Goal: Transaction & Acquisition: Purchase product/service

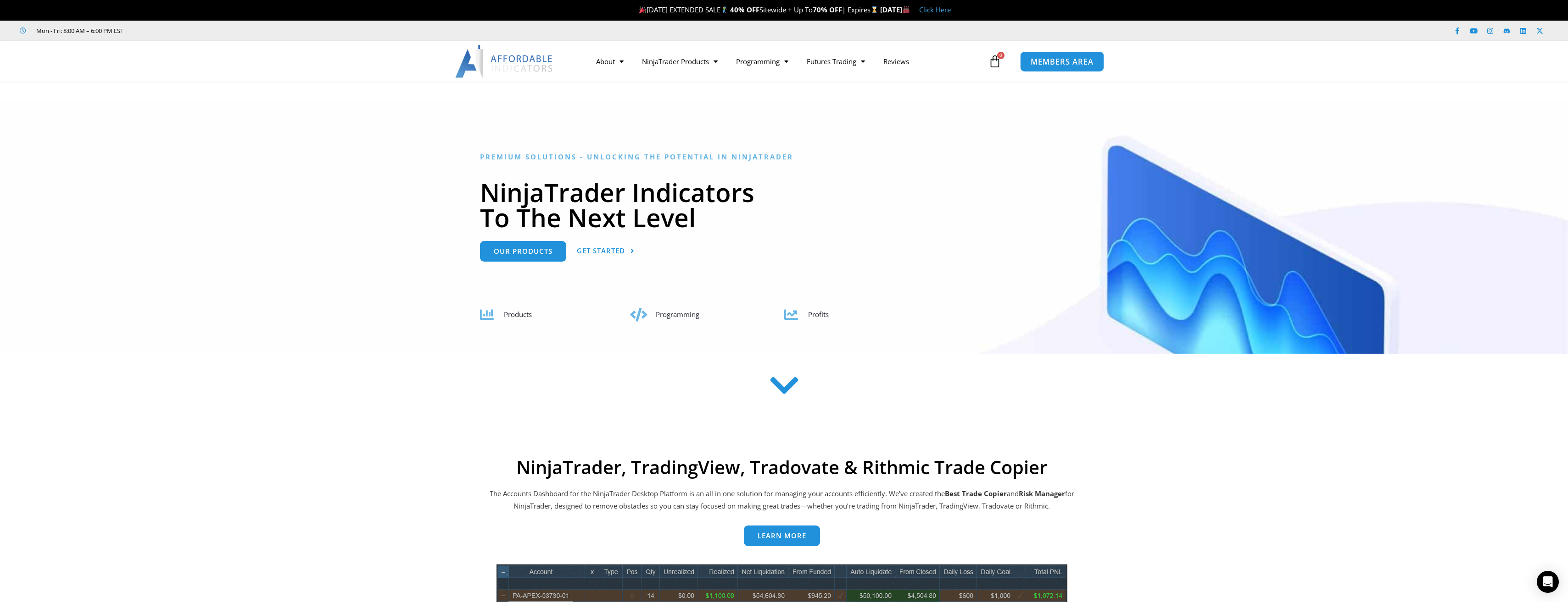
click at [1035, 61] on span "MEMBERS AREA" at bounding box center [1062, 61] width 63 height 8
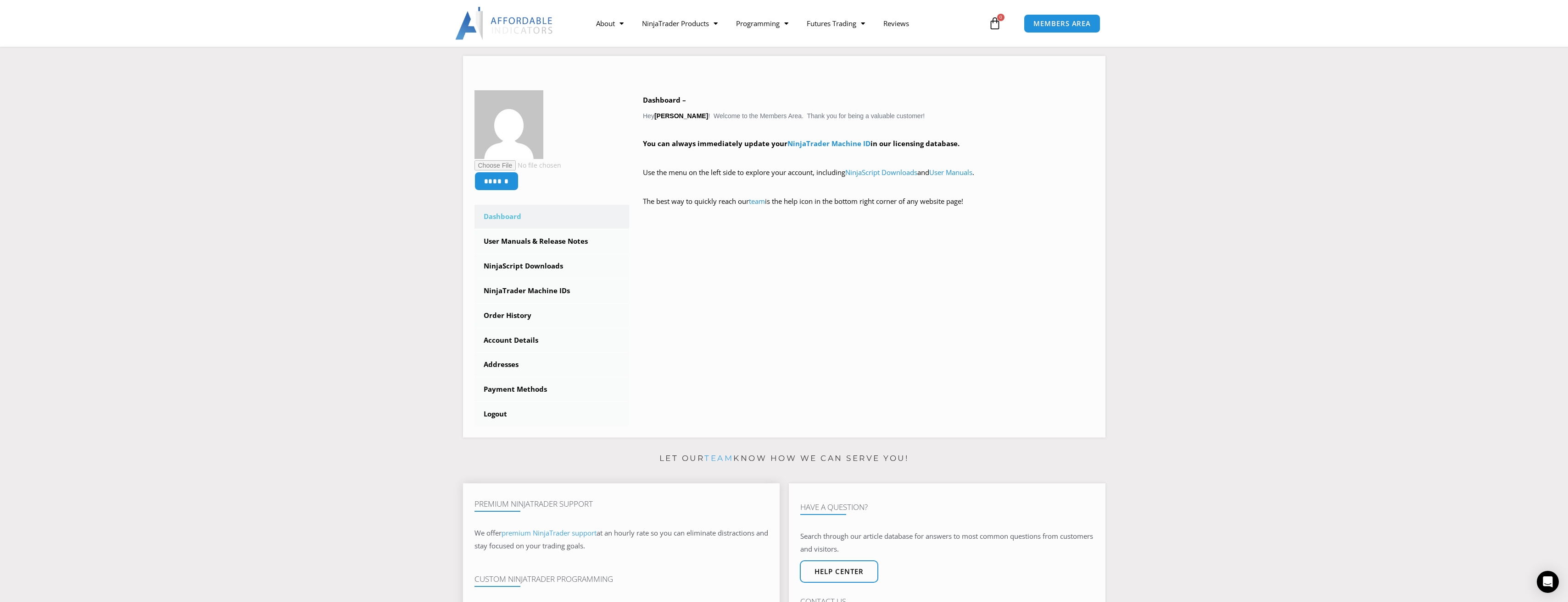
scroll to position [92, 0]
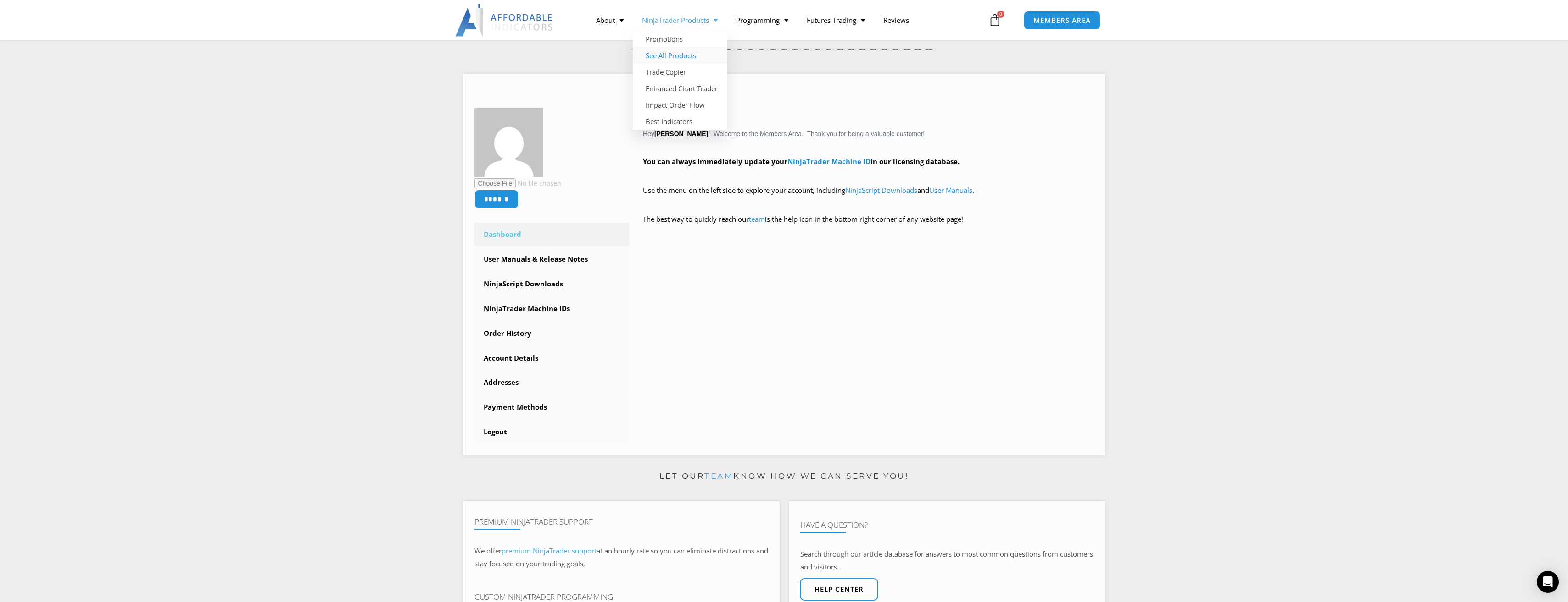
click at [688, 50] on link "See All Products" at bounding box center [680, 56] width 94 height 17
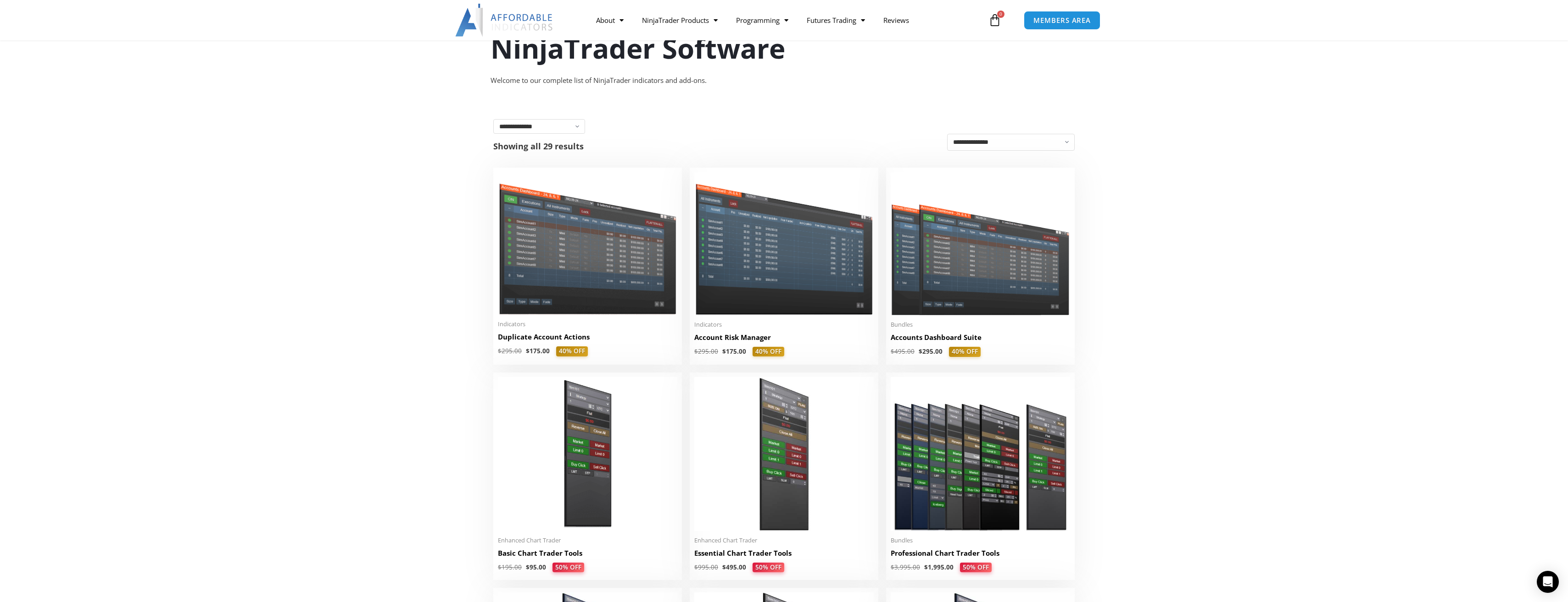
scroll to position [137, 0]
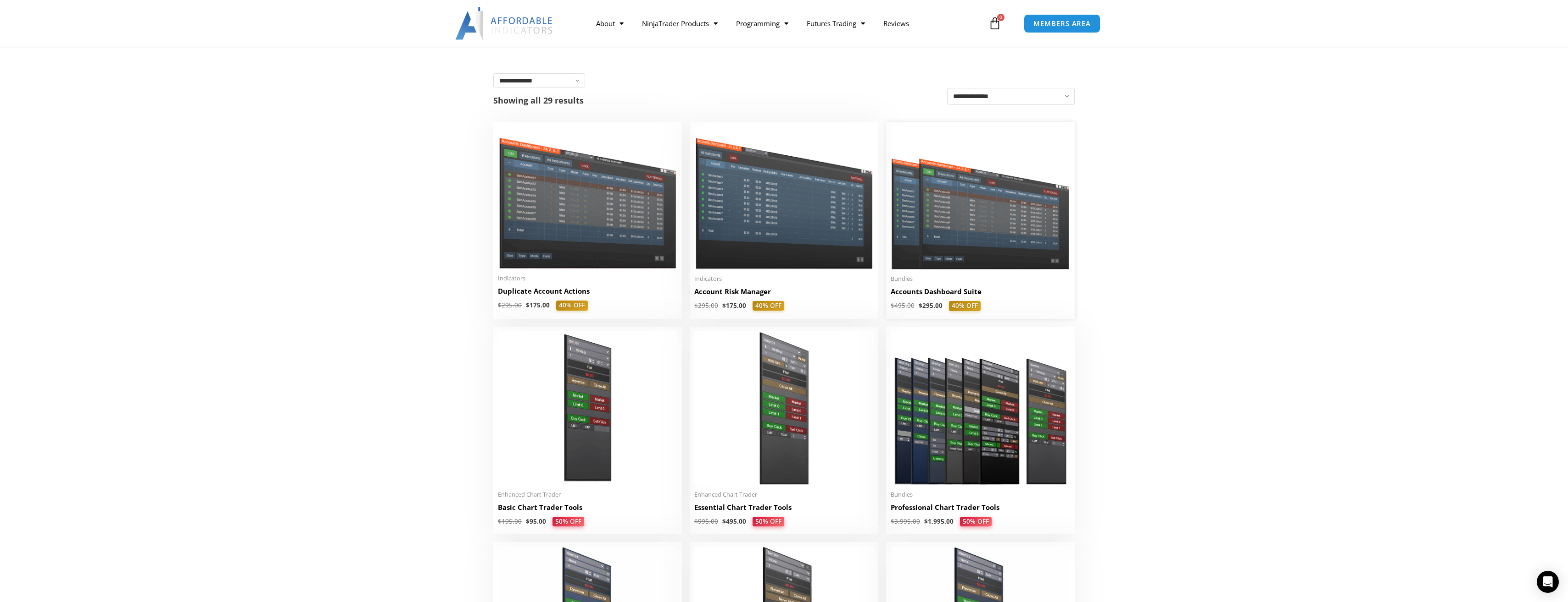
click at [977, 207] on img at bounding box center [980, 198] width 179 height 143
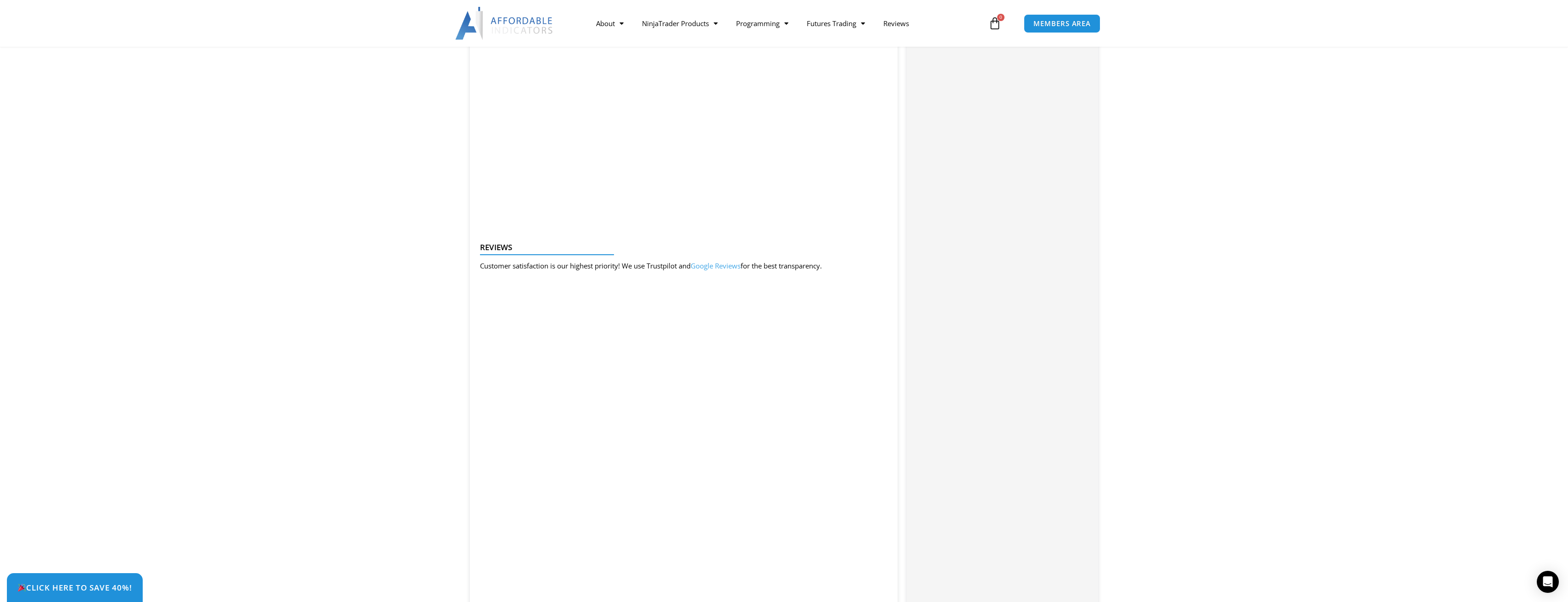
scroll to position [825, 0]
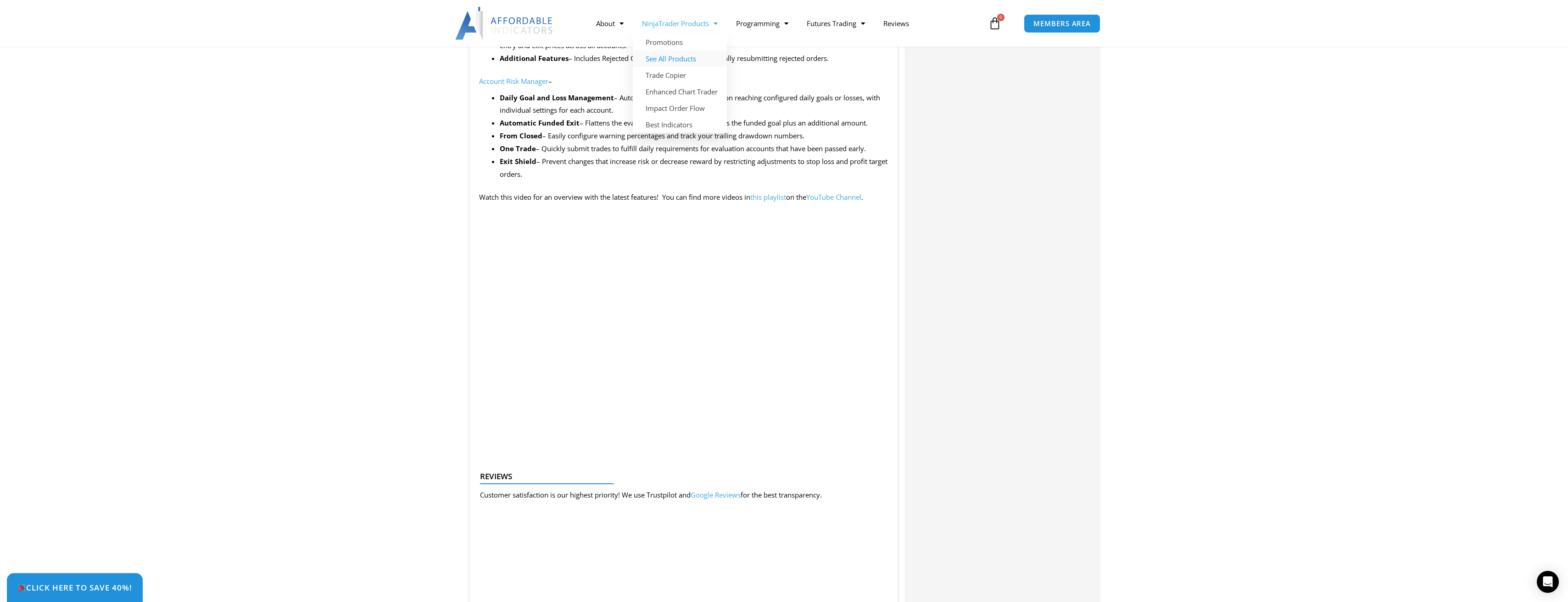
click at [681, 55] on link "See All Products" at bounding box center [680, 59] width 94 height 17
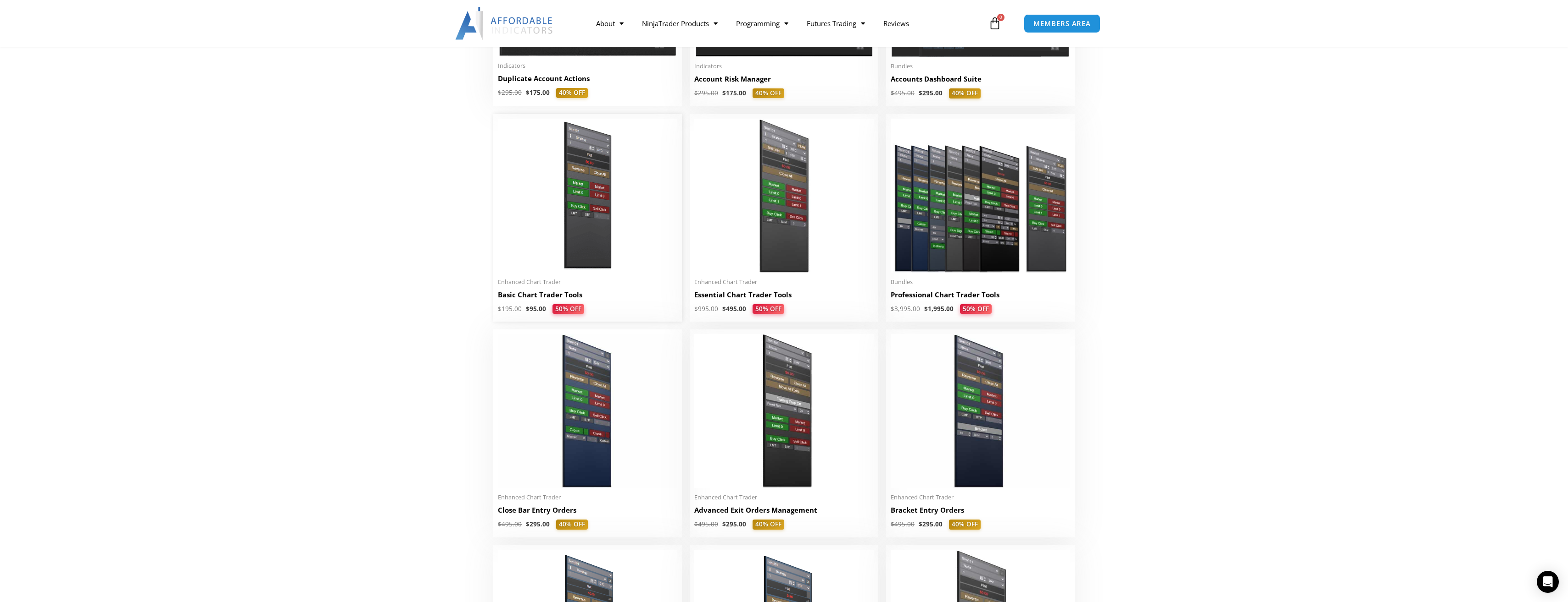
scroll to position [367, 0]
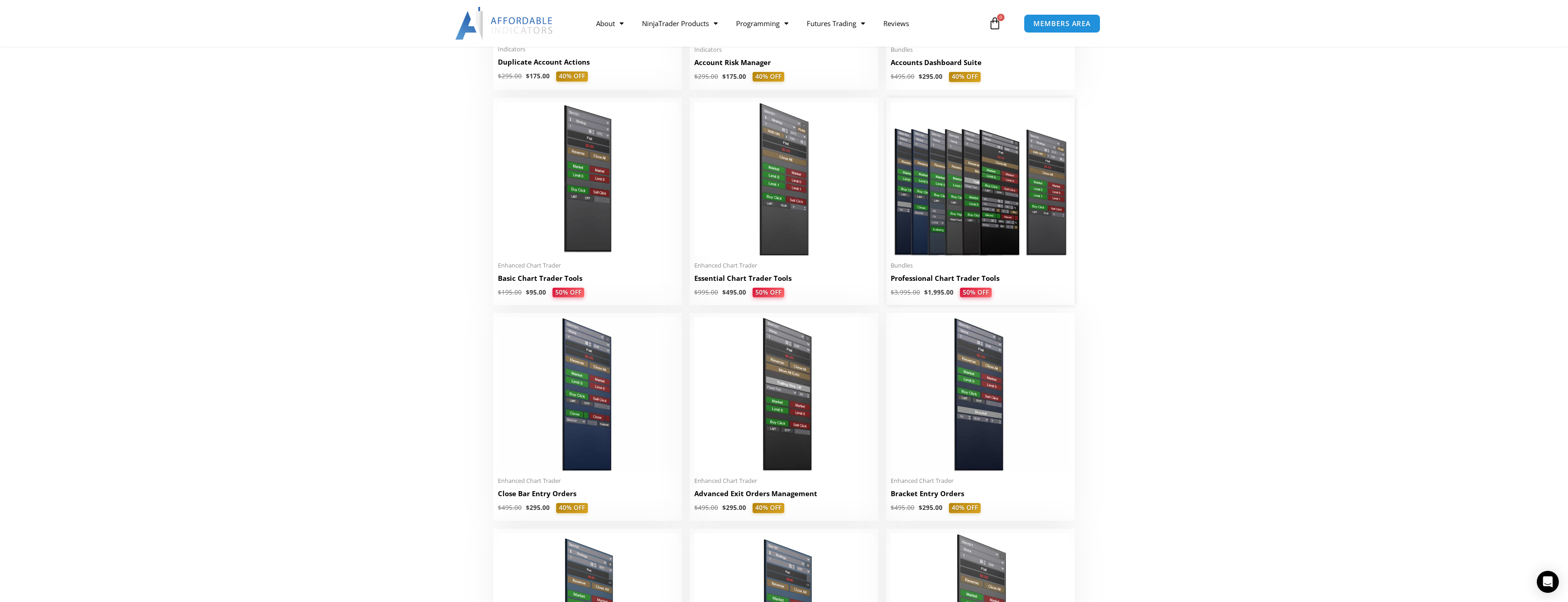
click at [1019, 208] on img at bounding box center [980, 178] width 179 height 154
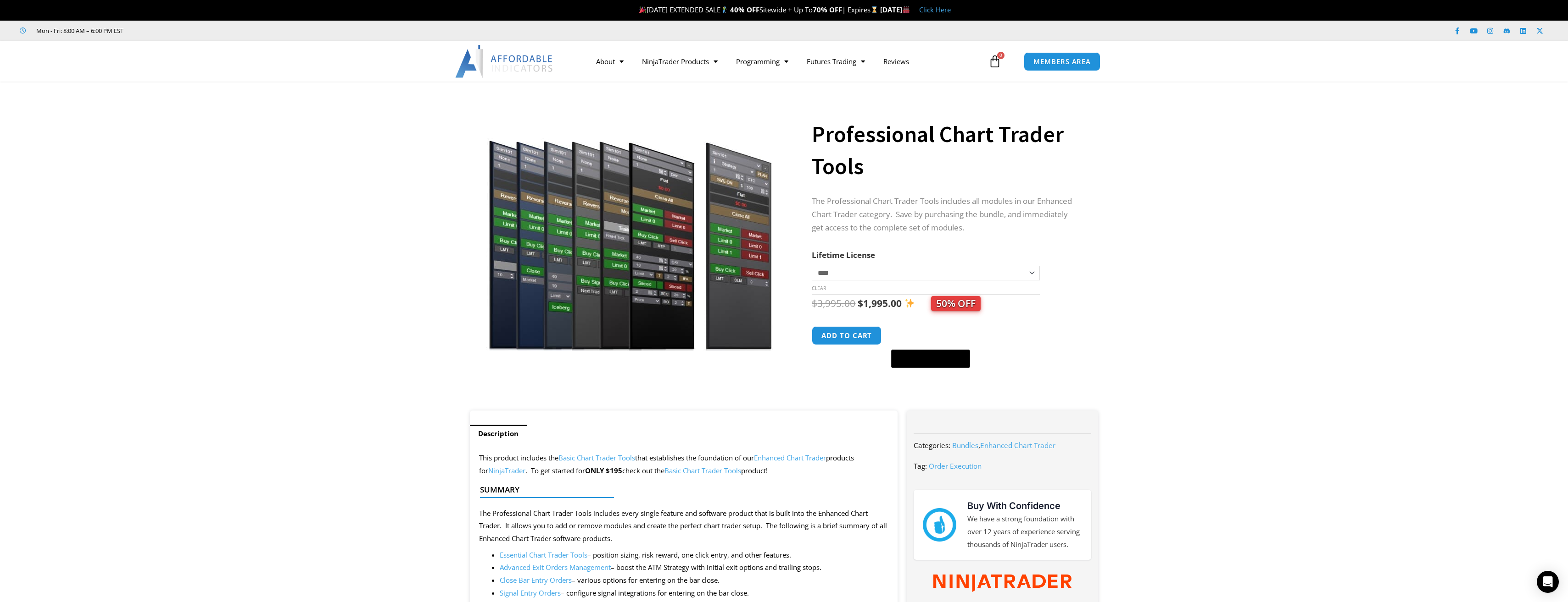
click at [602, 258] on img at bounding box center [630, 224] width 295 height 253
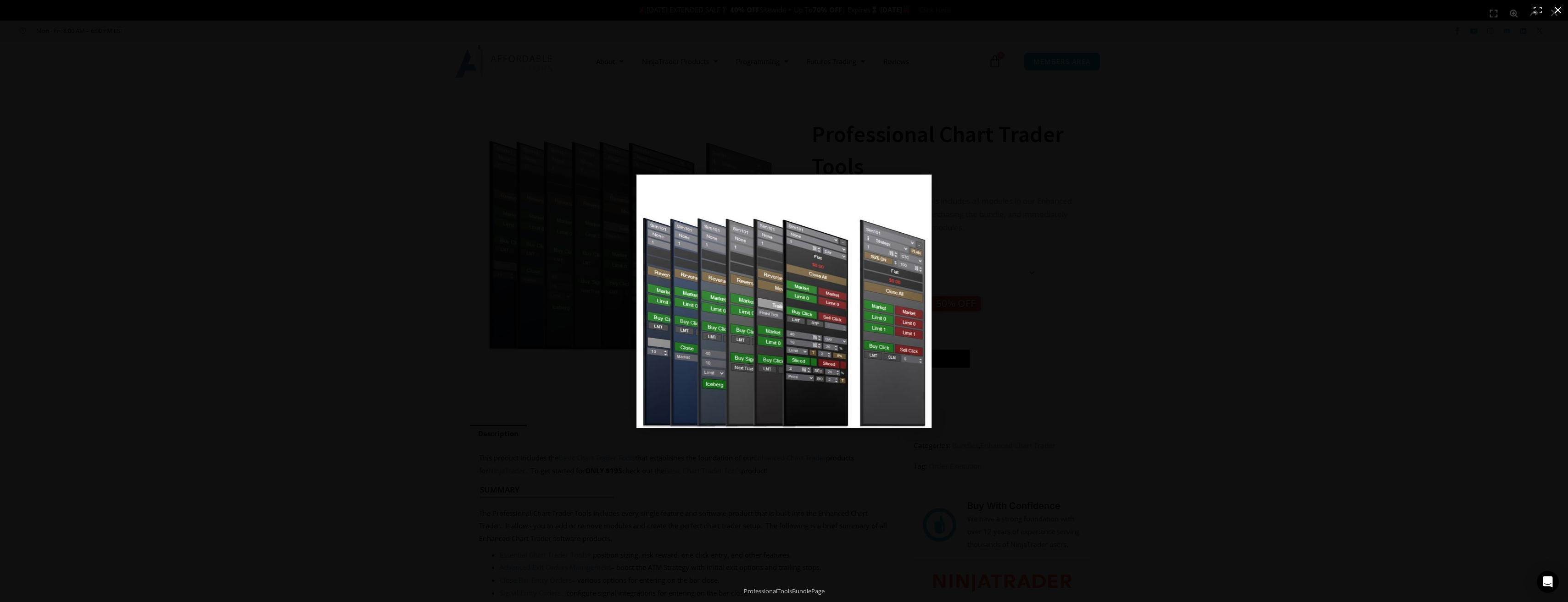
click at [1160, 296] on div at bounding box center [989, 310] width 707 height 272
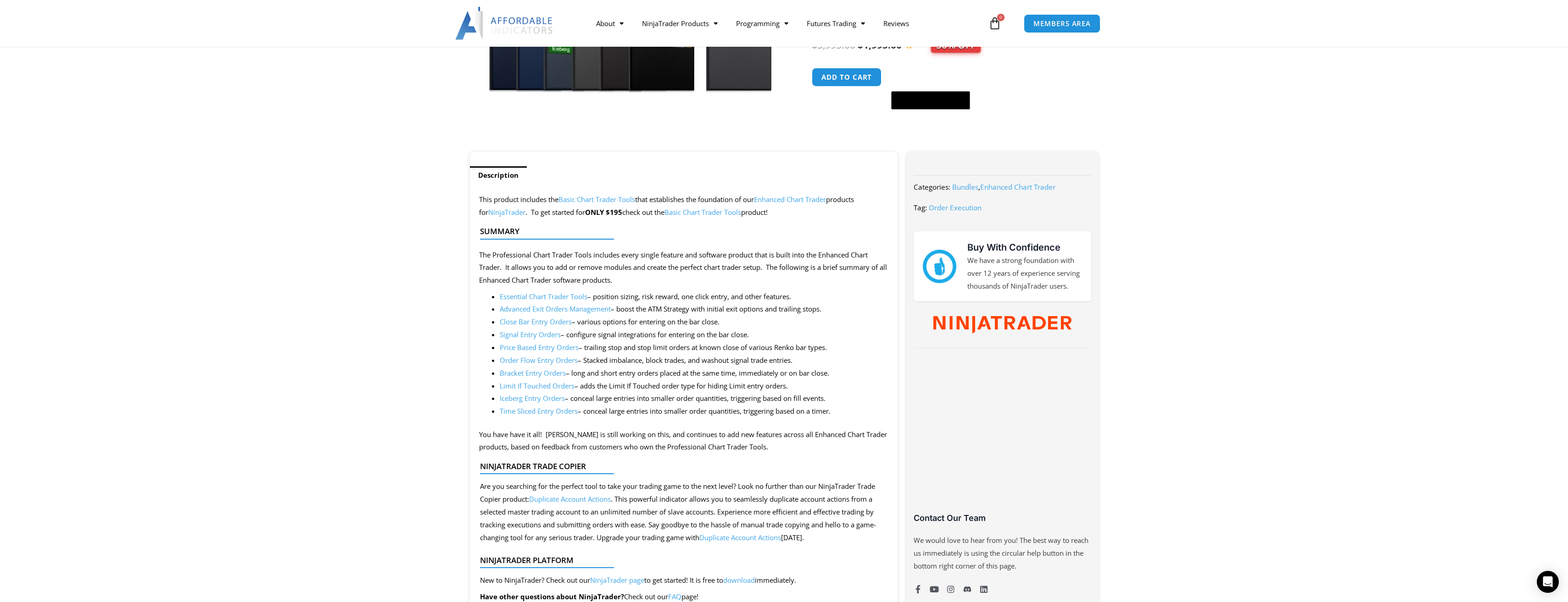
scroll to position [275, 0]
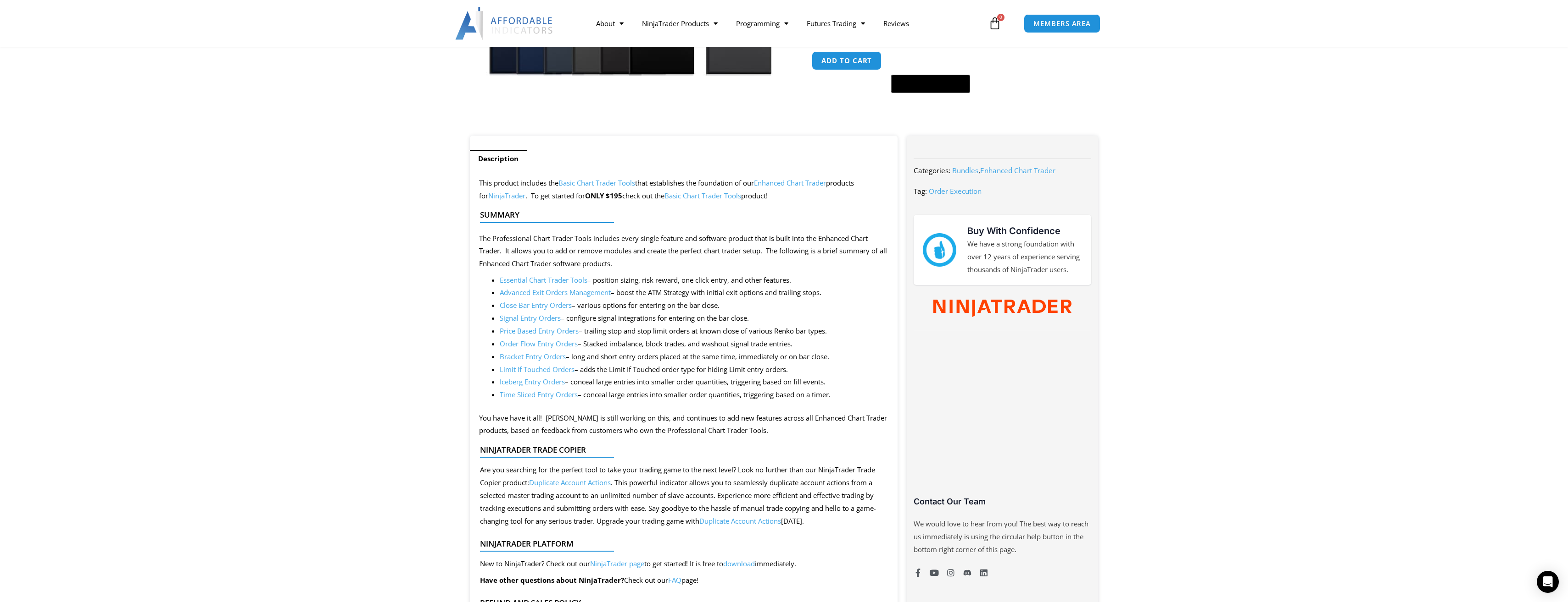
click at [554, 344] on link "Order Flow Entry Orders" at bounding box center [538, 344] width 78 height 9
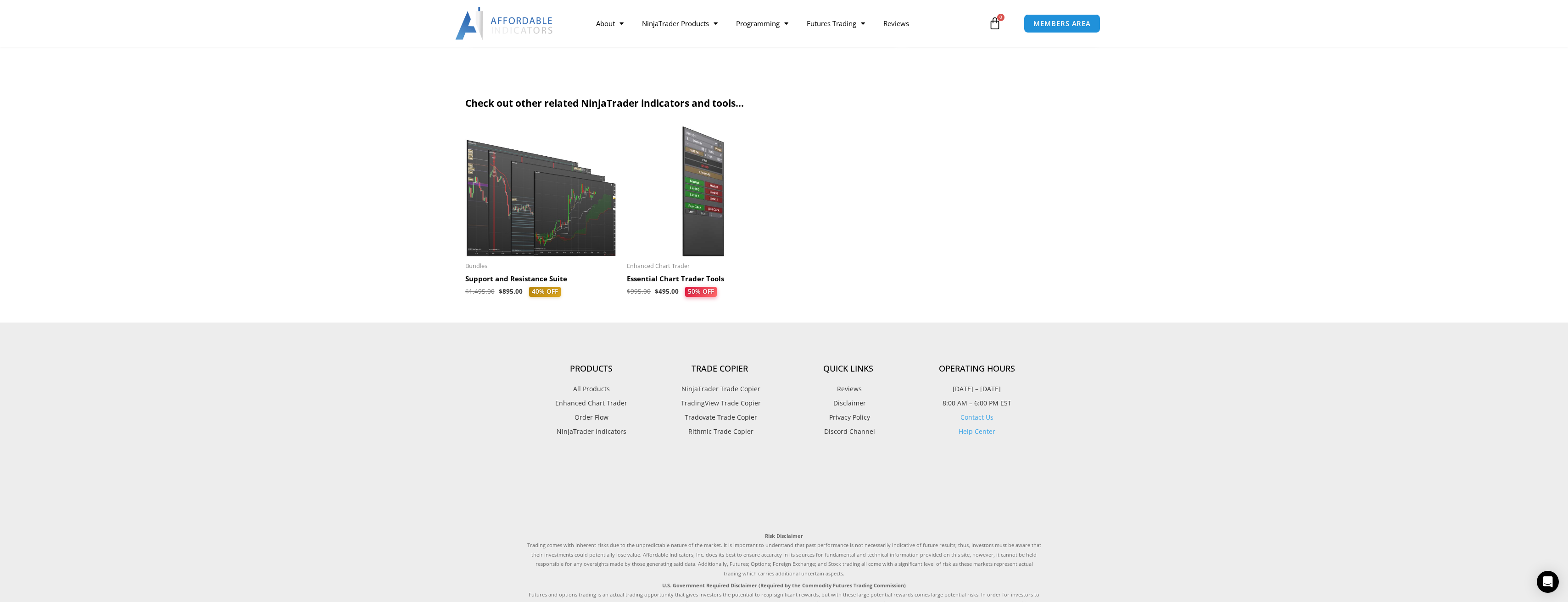
scroll to position [780, 0]
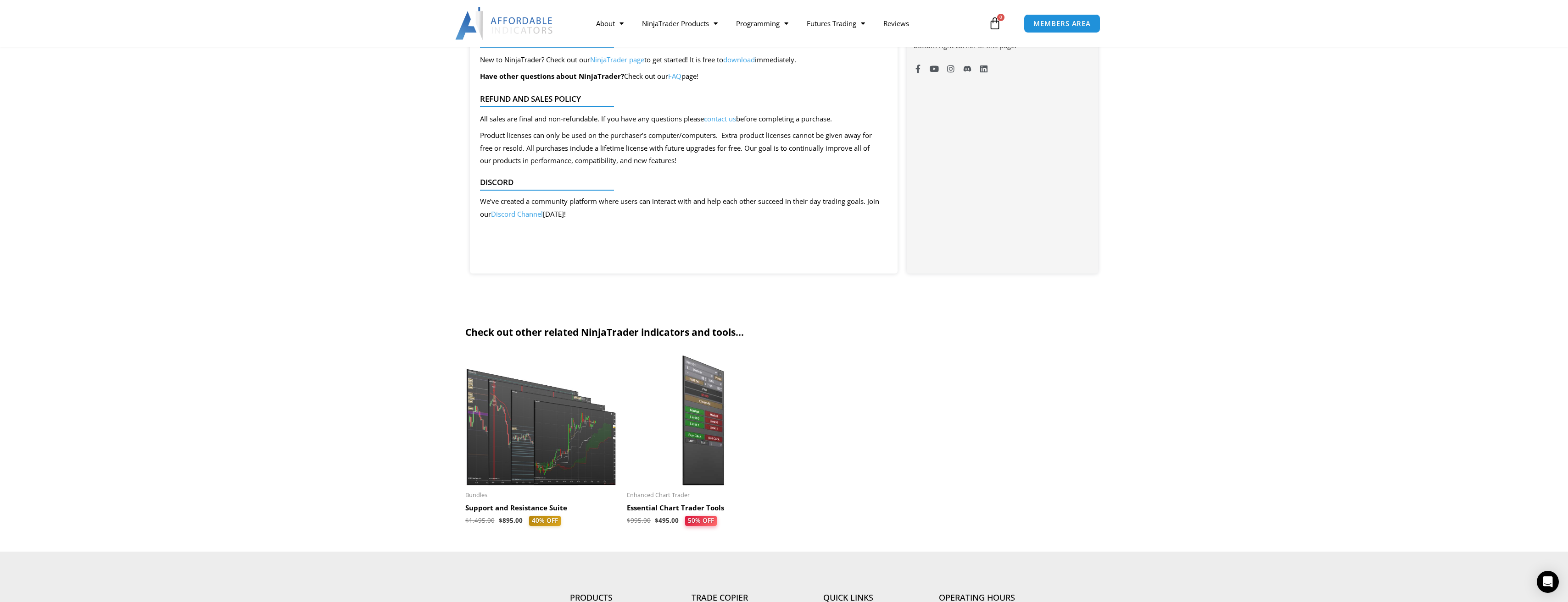
click at [516, 434] on img at bounding box center [541, 420] width 153 height 131
click at [523, 446] on img at bounding box center [541, 420] width 153 height 131
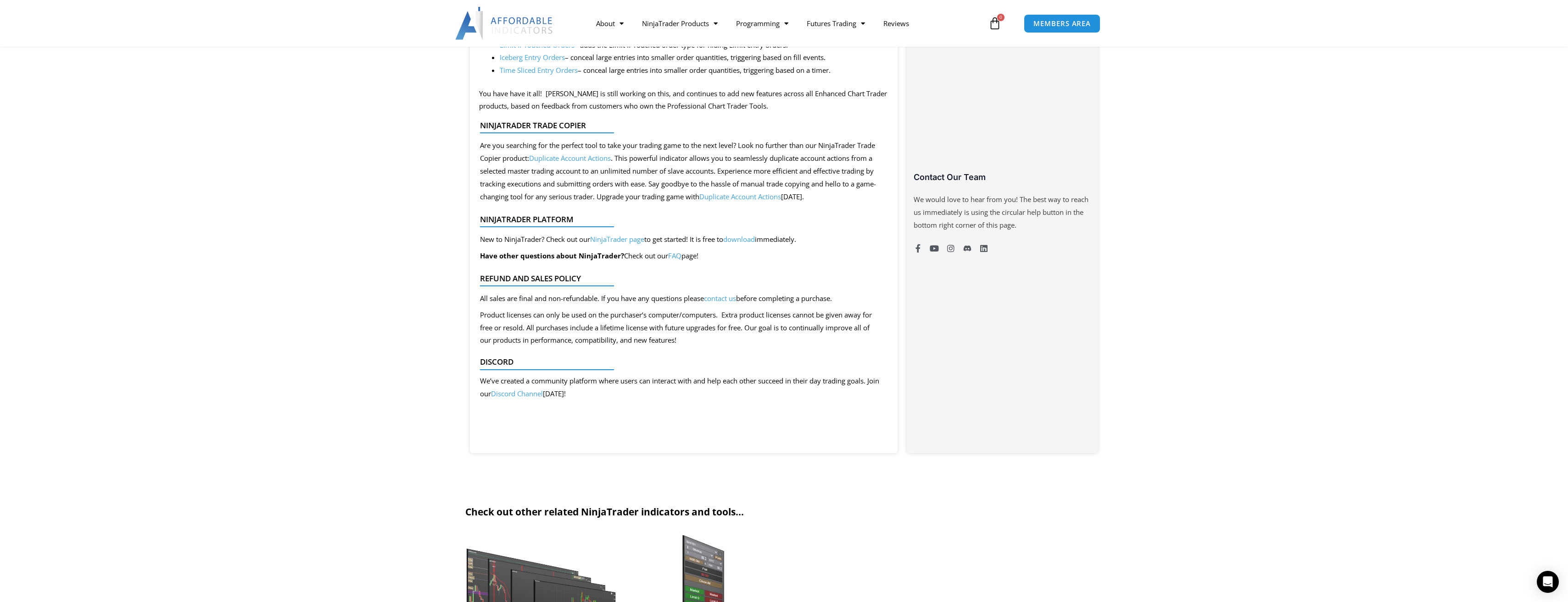
scroll to position [596, 0]
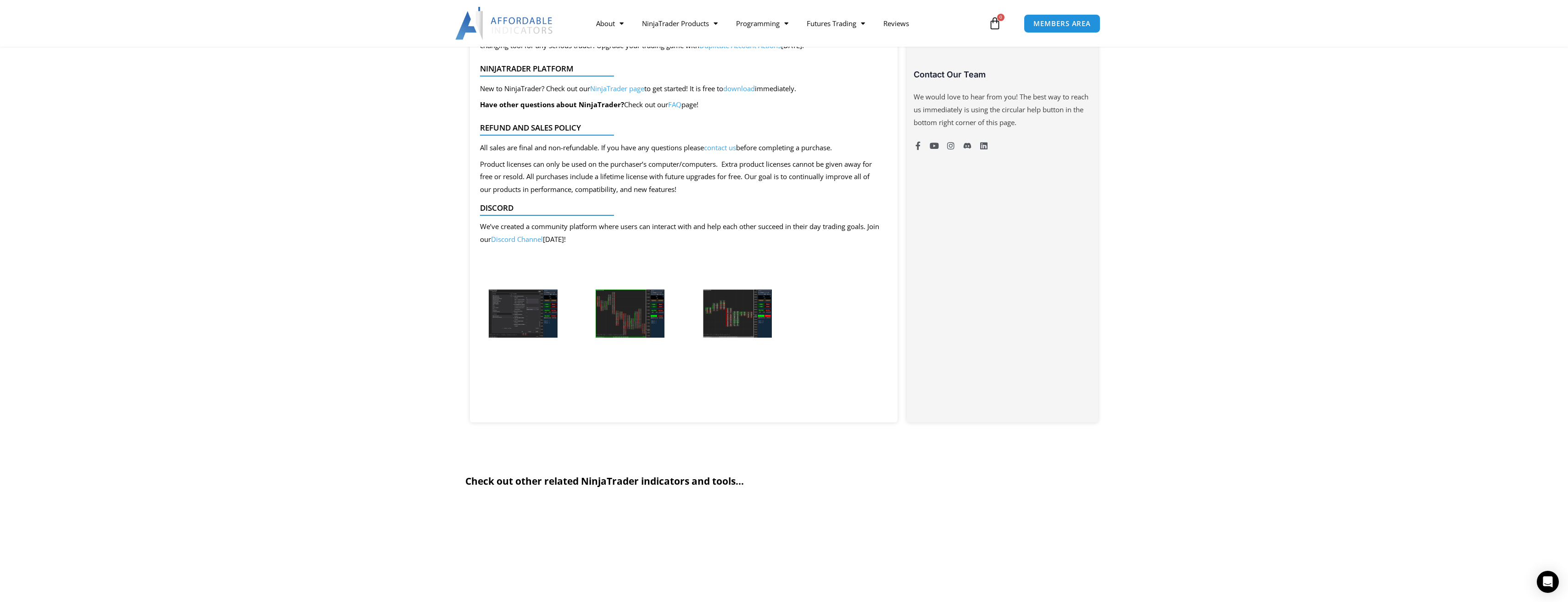
scroll to position [871, 0]
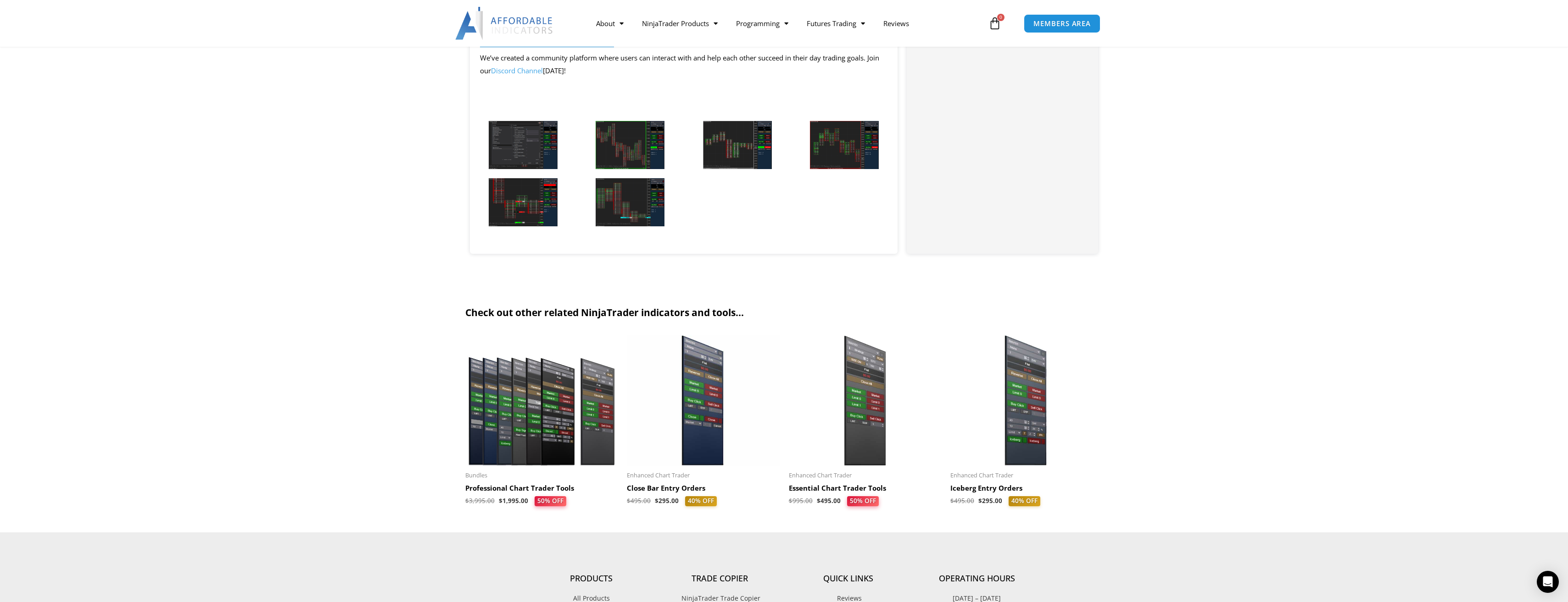
click at [531, 152] on img at bounding box center [523, 145] width 69 height 48
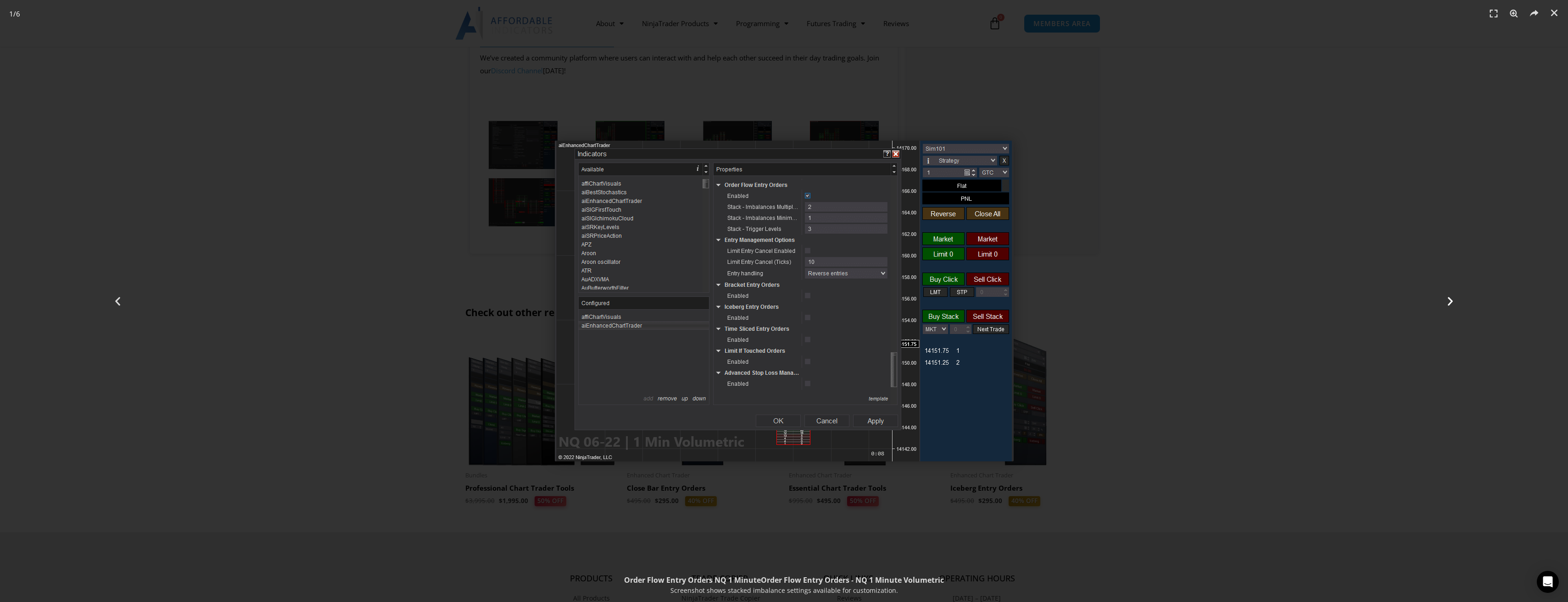
click at [1459, 301] on div "Next" at bounding box center [1449, 301] width 235 height 602
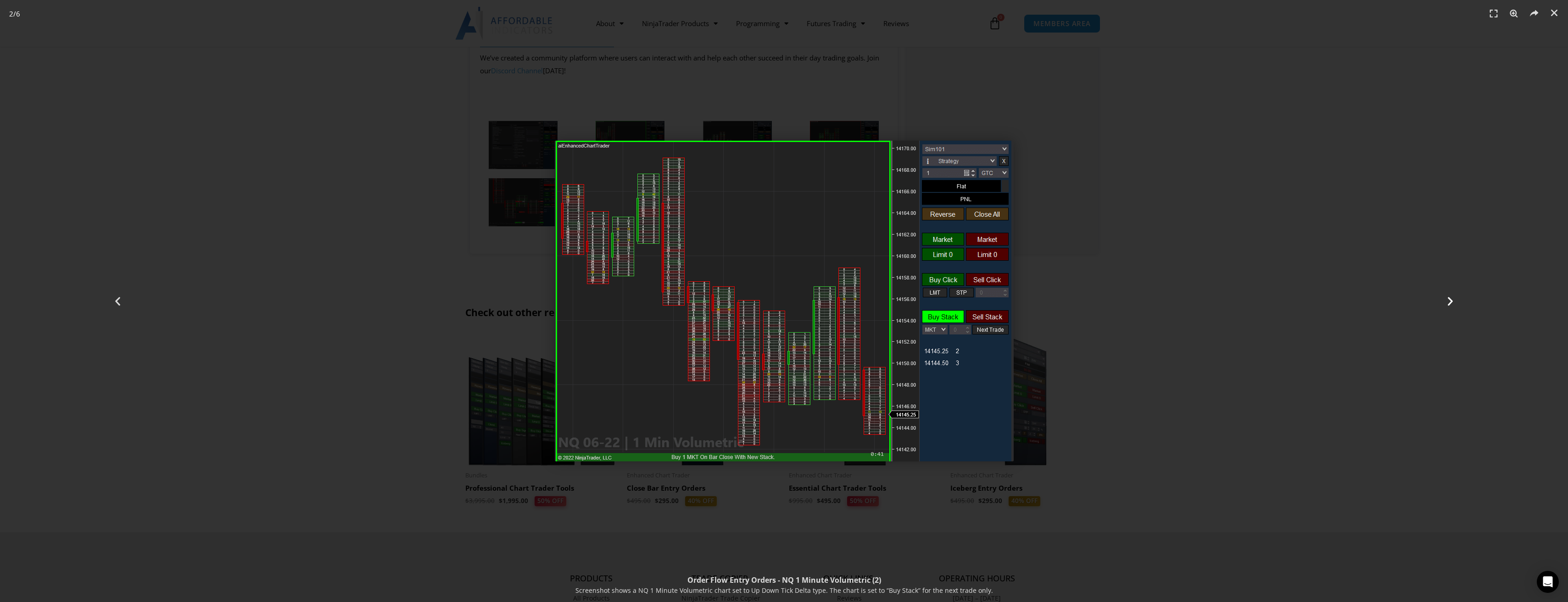
click at [1458, 297] on div "Next" at bounding box center [1449, 301] width 235 height 602
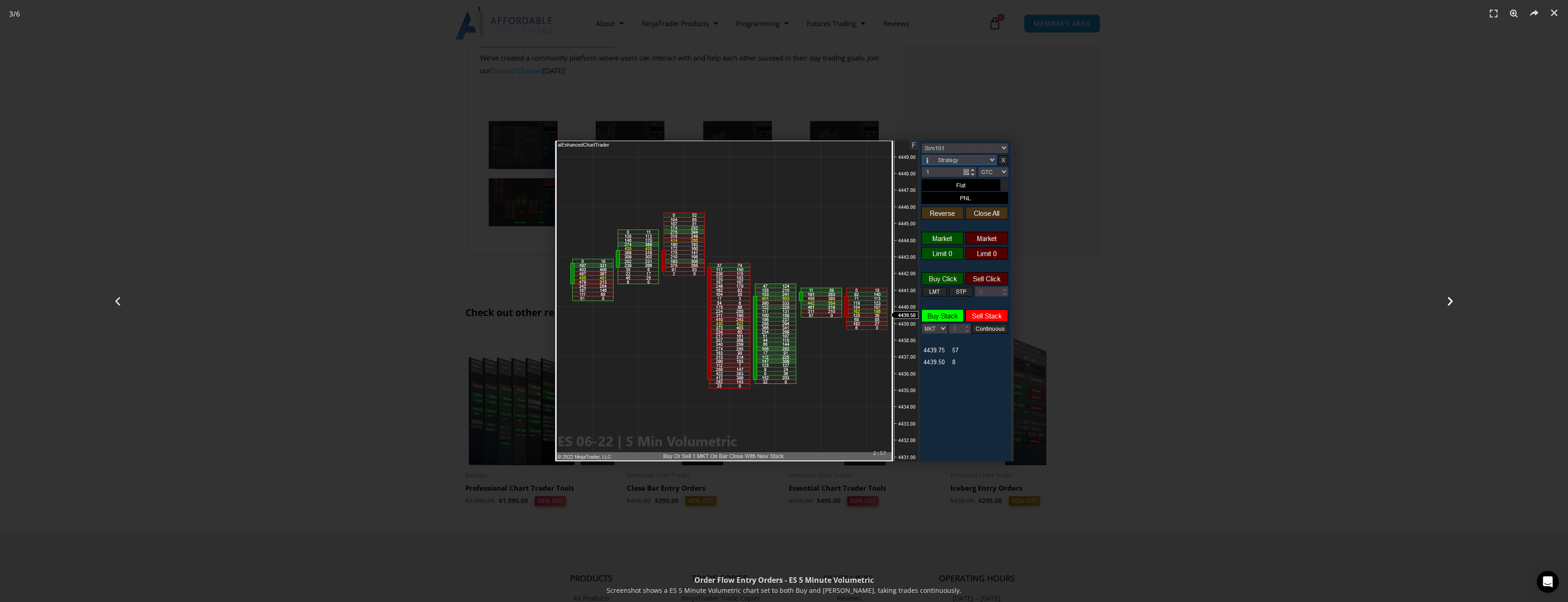
click at [1458, 297] on div "Next" at bounding box center [1449, 301] width 235 height 602
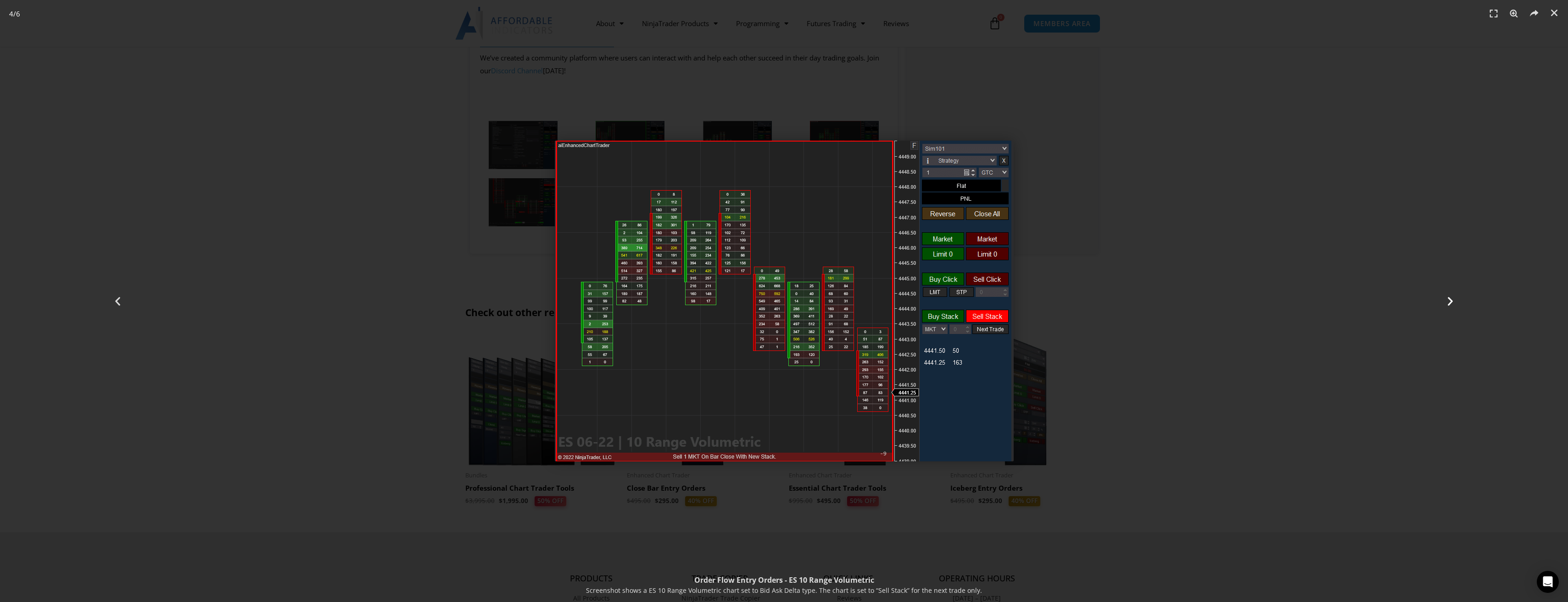
click at [1371, 293] on div "Next" at bounding box center [1449, 301] width 235 height 602
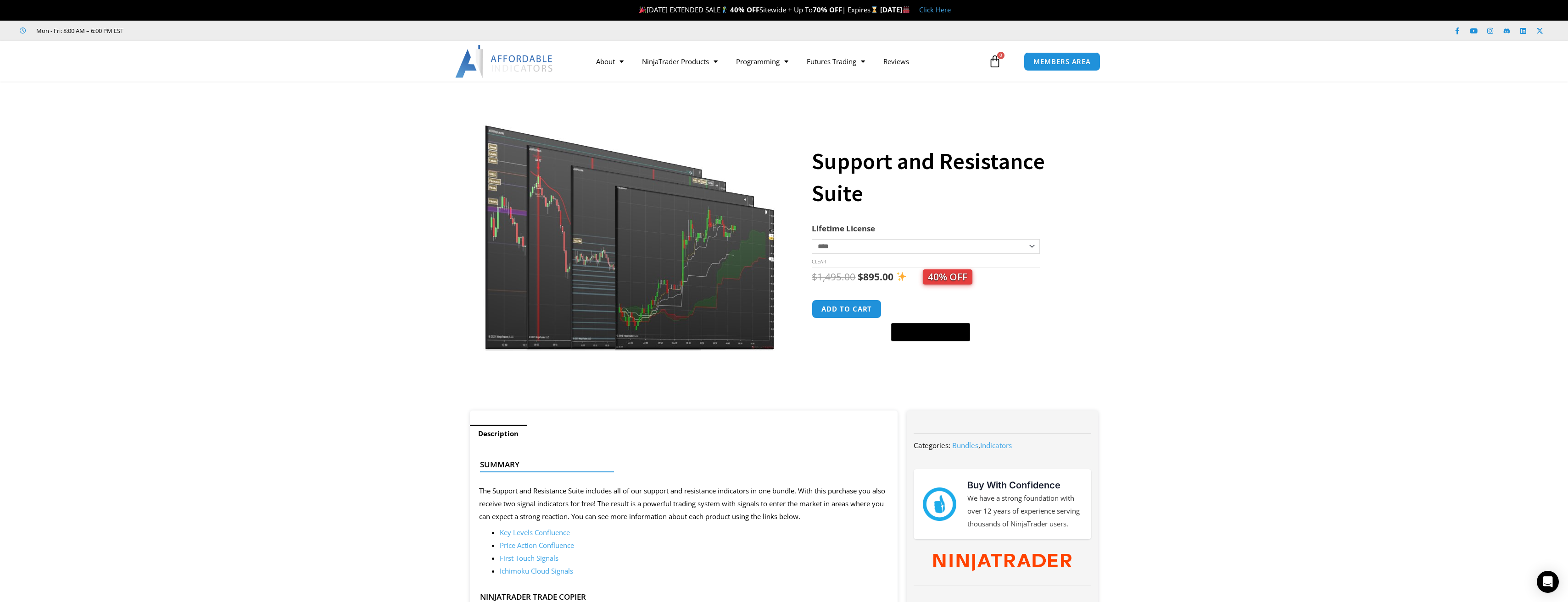
click at [683, 318] on img at bounding box center [630, 224] width 295 height 253
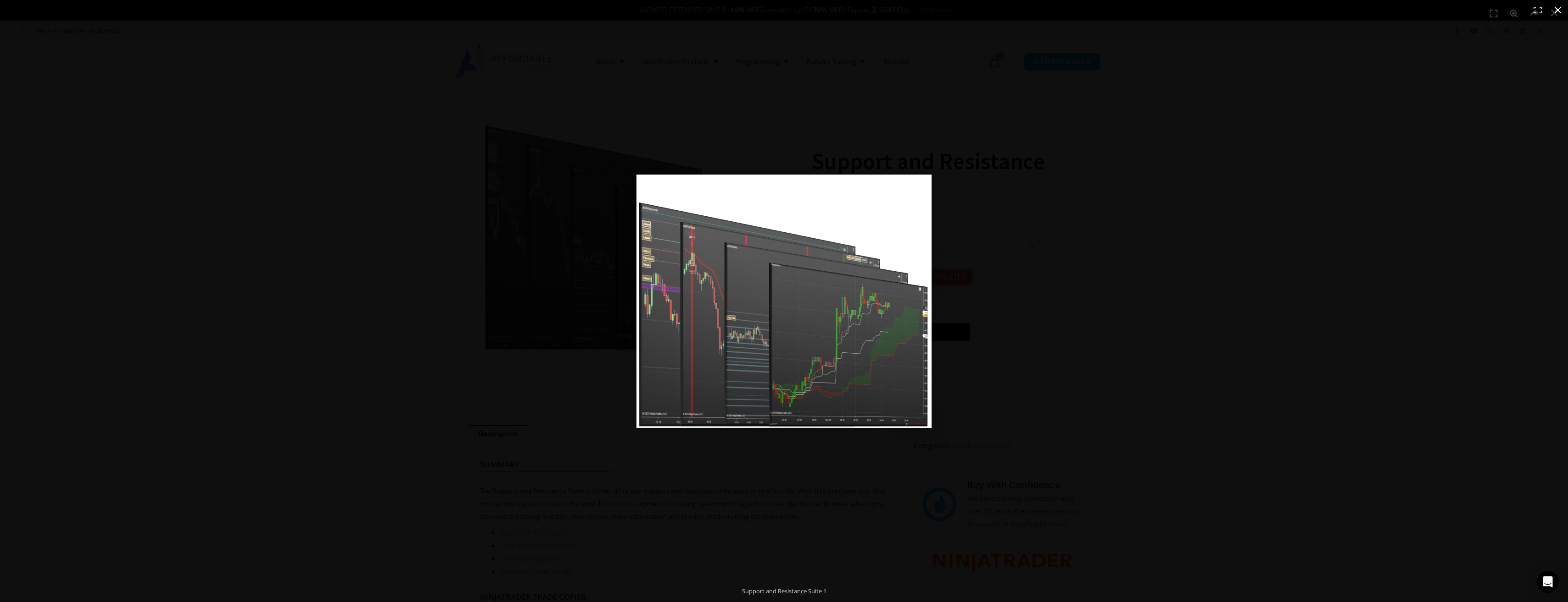
click at [1086, 342] on div at bounding box center [989, 310] width 707 height 272
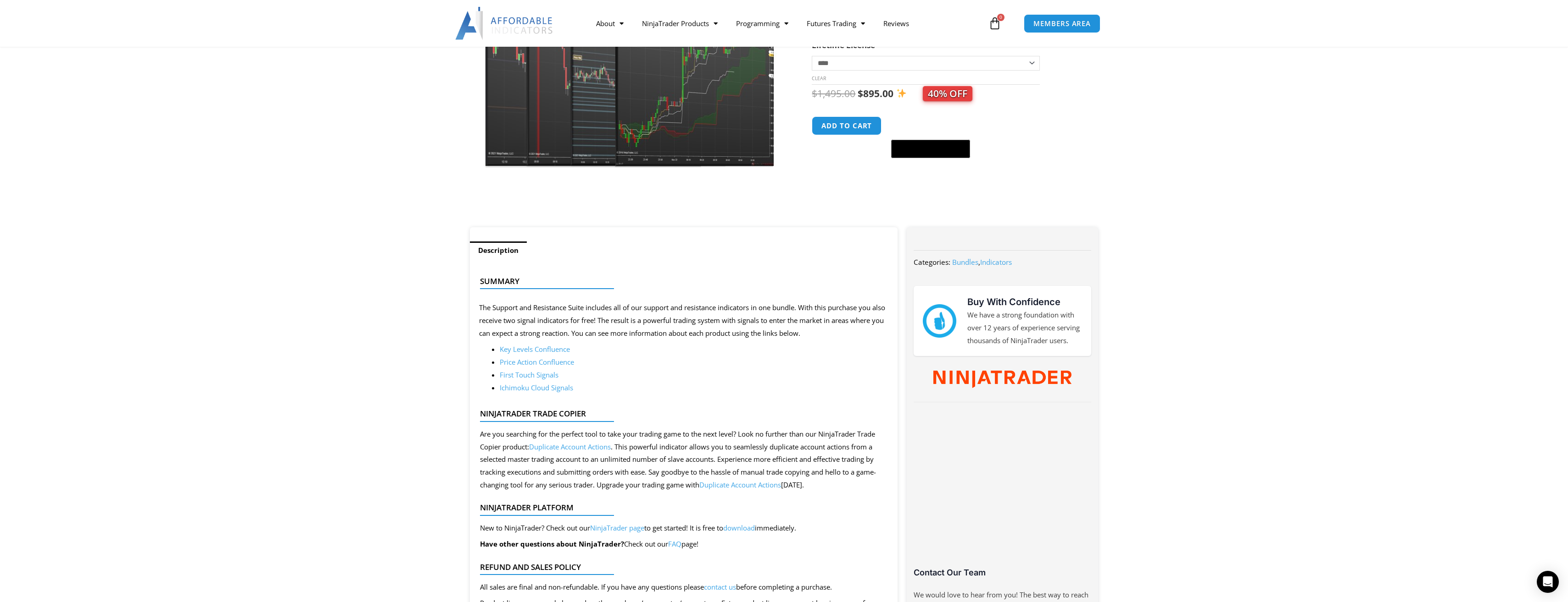
scroll to position [92, 0]
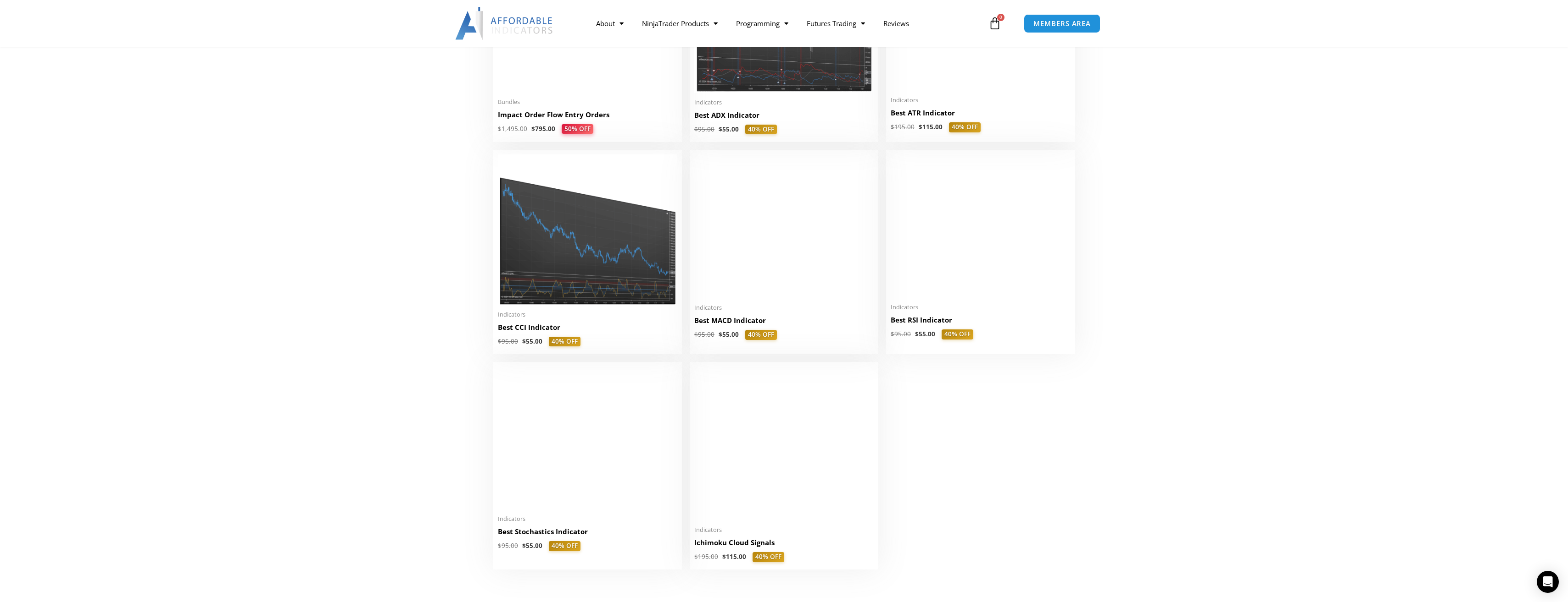
scroll to position [1834, 0]
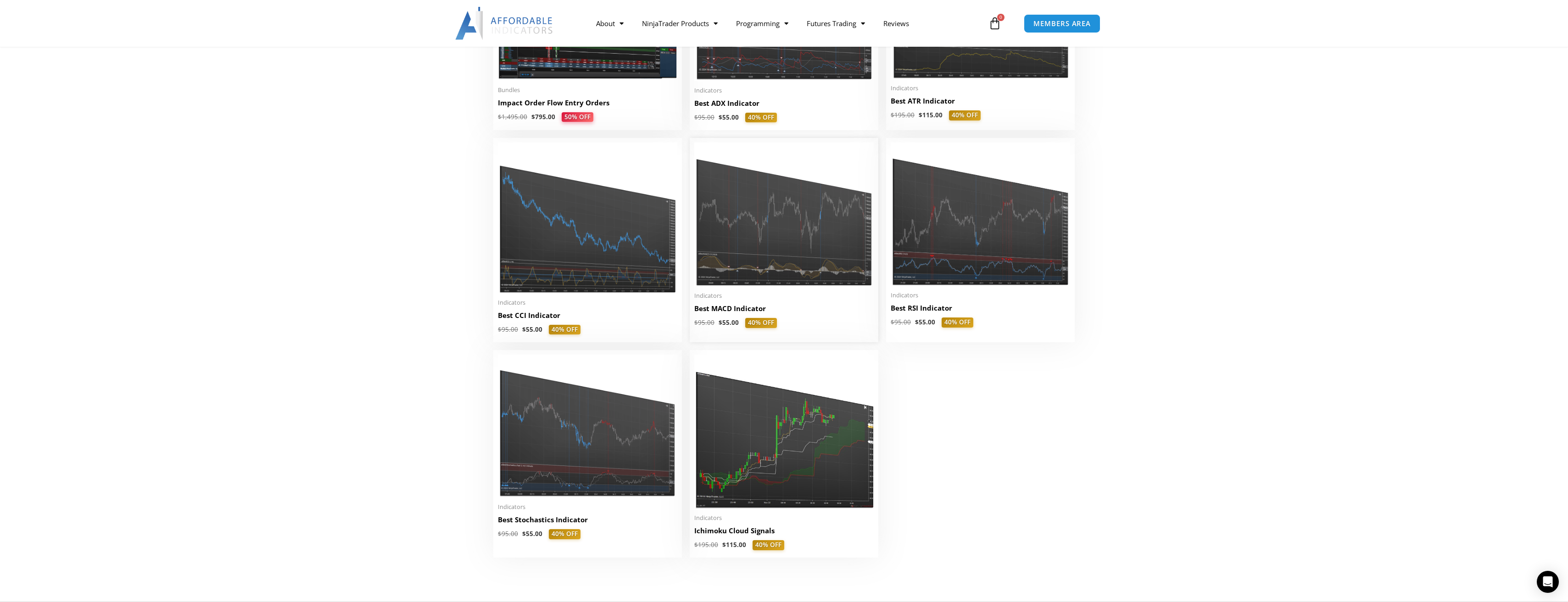
click at [752, 240] on img at bounding box center [784, 214] width 179 height 144
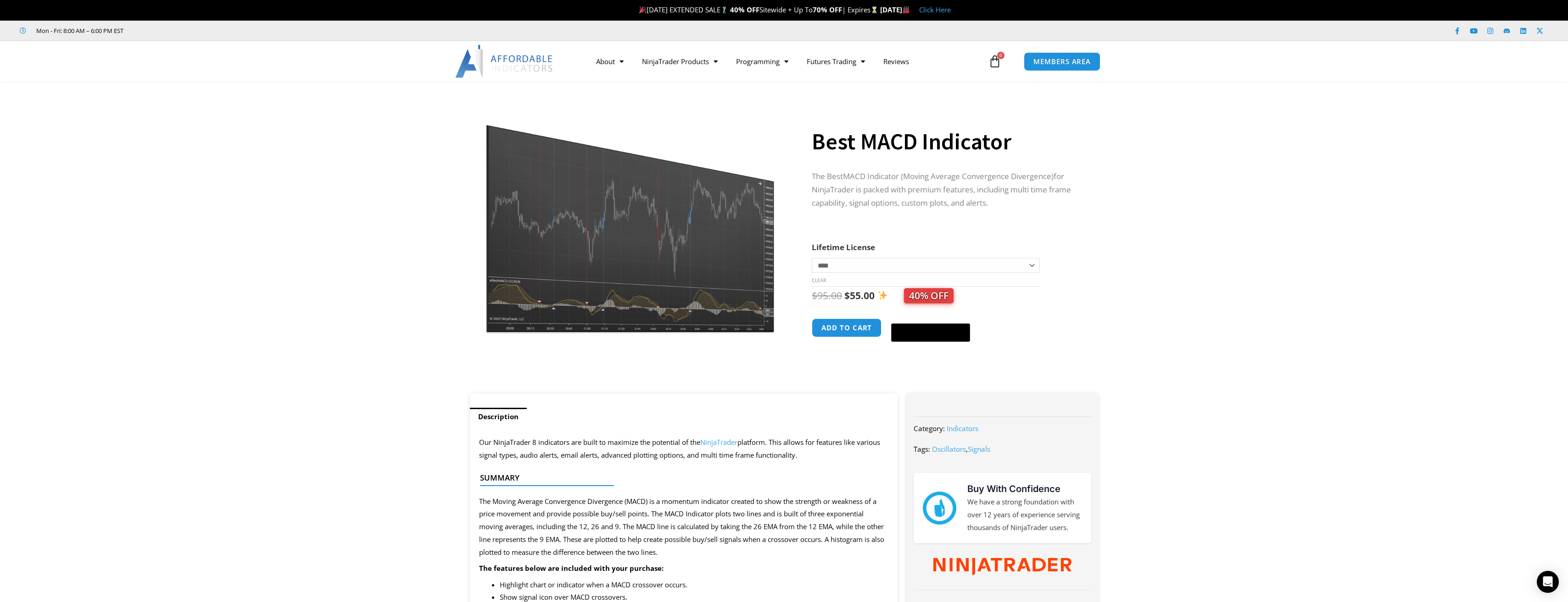
click at [730, 258] on img at bounding box center [630, 216] width 295 height 237
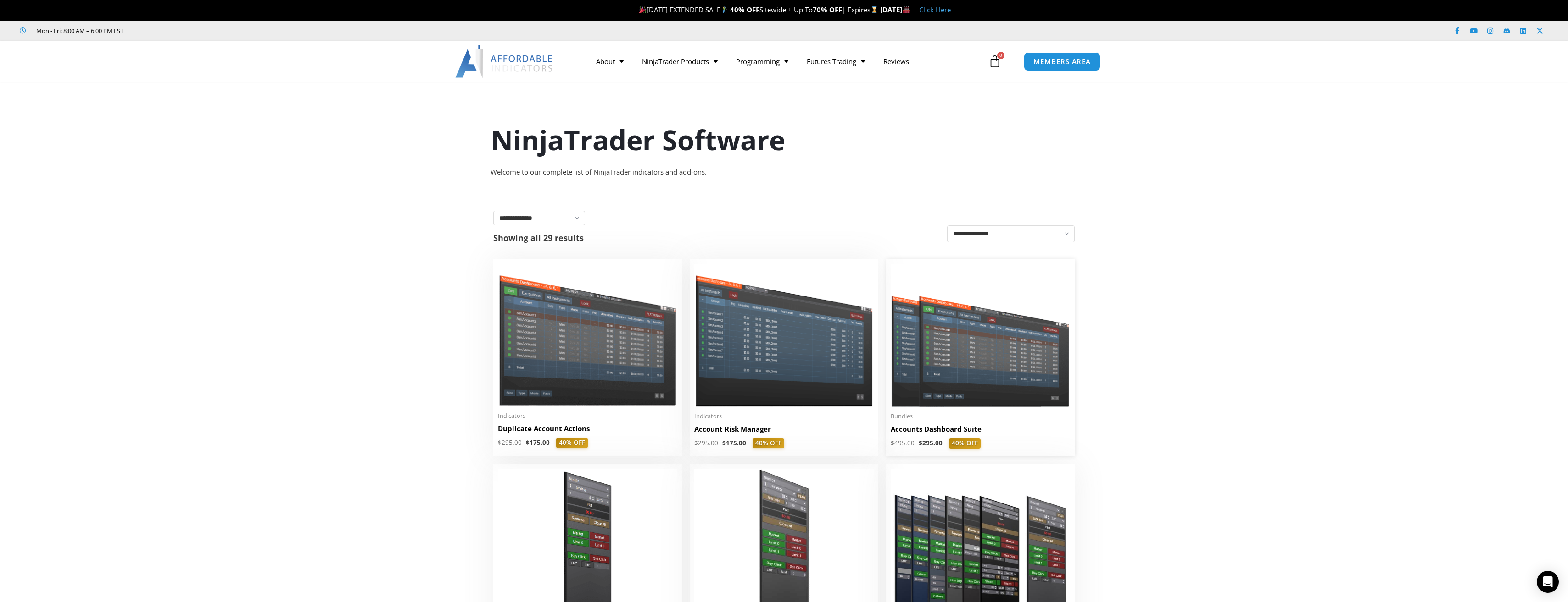
click at [976, 376] on img at bounding box center [980, 336] width 179 height 143
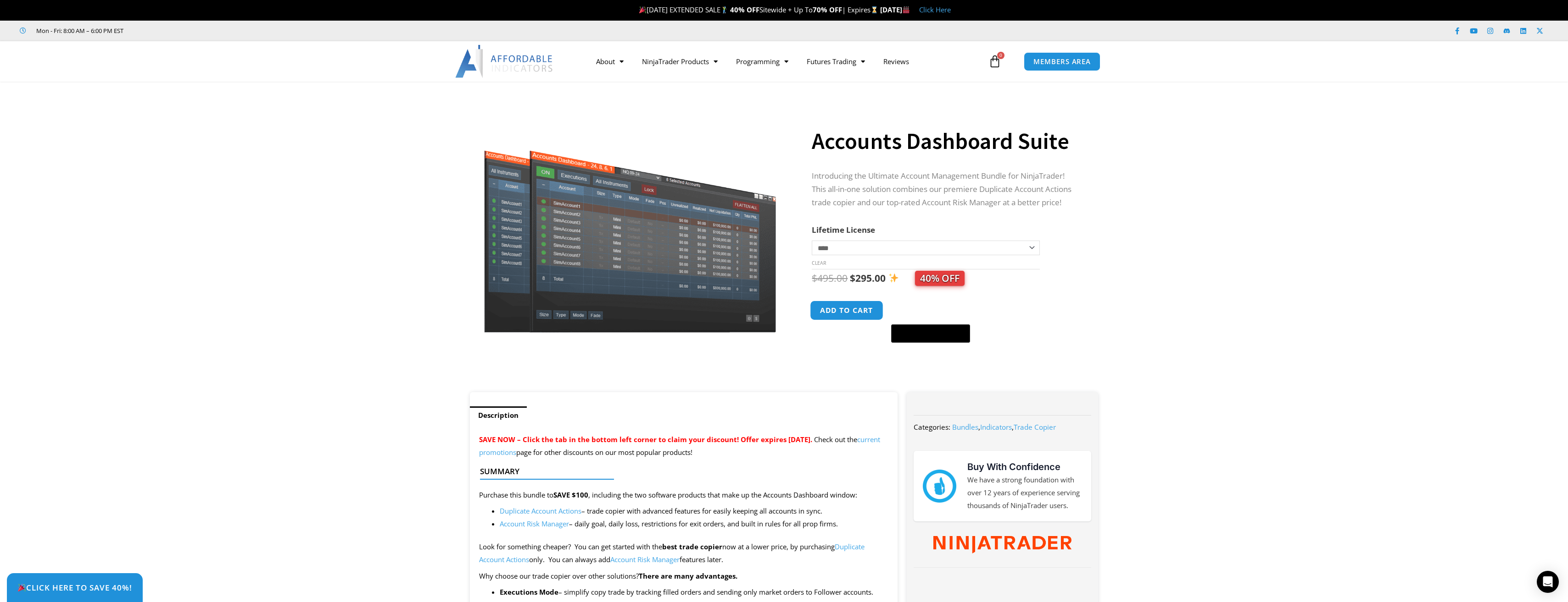
click at [862, 318] on button "Add to cart" at bounding box center [847, 310] width 73 height 19
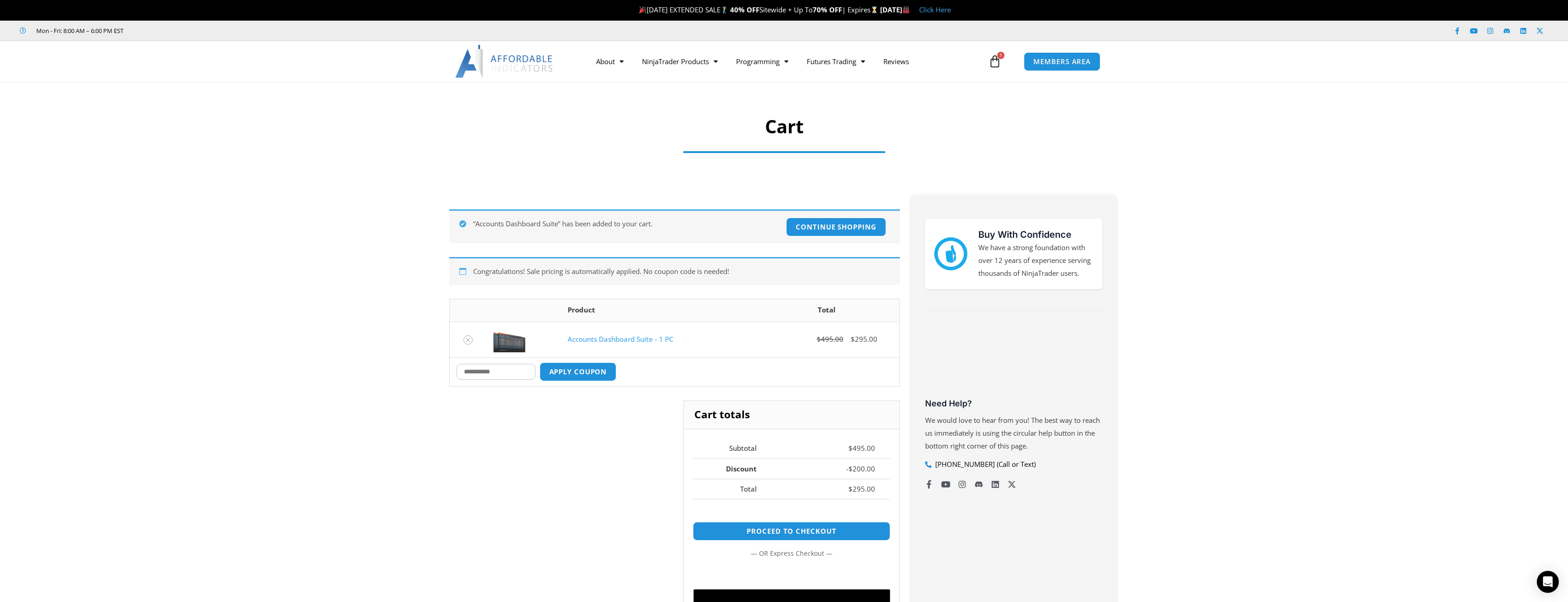
click at [996, 65] on icon at bounding box center [994, 61] width 13 height 13
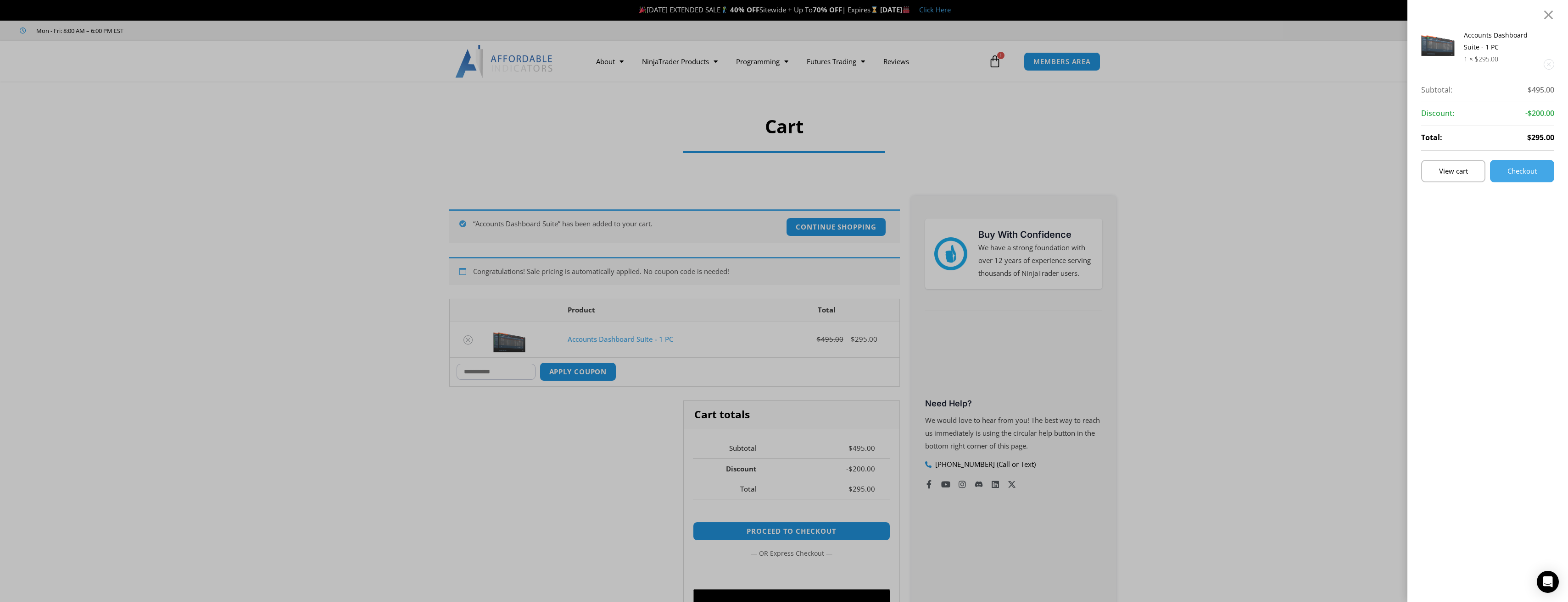
click at [996, 65] on div "Accounts Dashboard Suite - 1 PC 1 × $ 295.00 Subtotal: $ 495.00 Subtotal: $495.…" at bounding box center [784, 301] width 1568 height 602
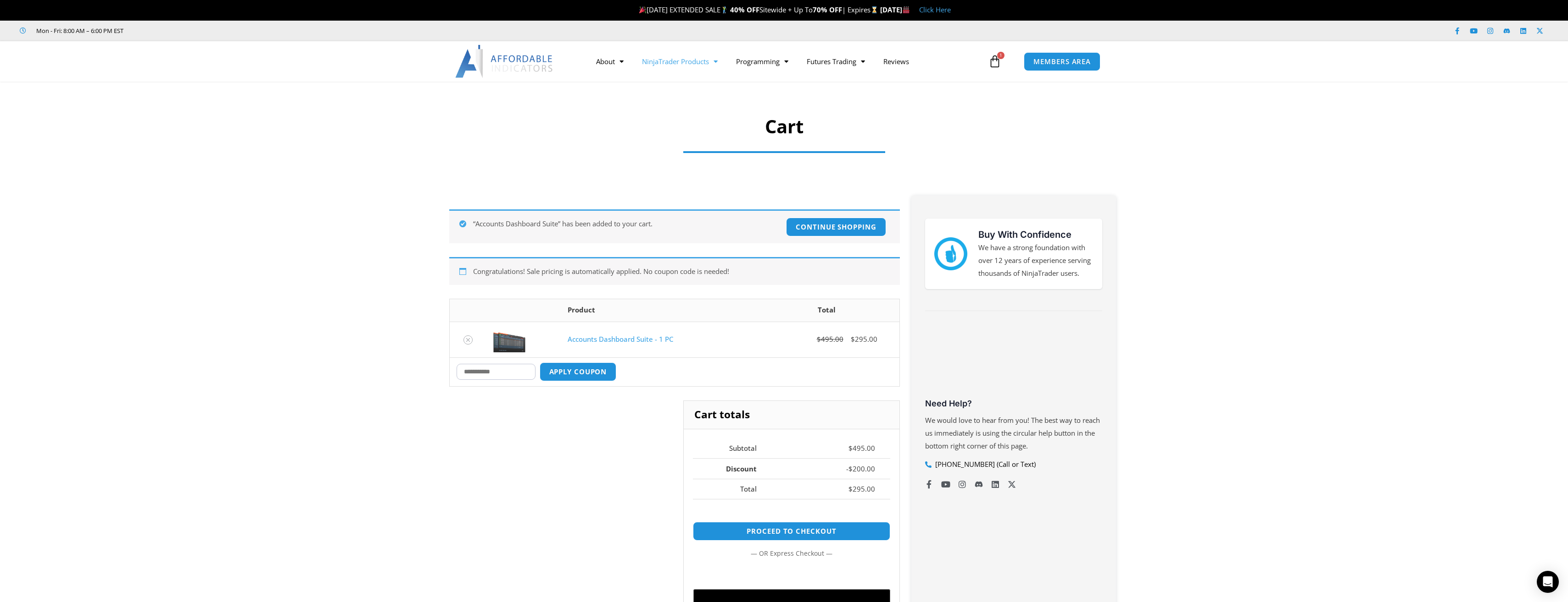
click at [682, 65] on link "NinjaTrader Products" at bounding box center [680, 61] width 94 height 21
click at [682, 60] on link "NinjaTrader Products" at bounding box center [680, 61] width 94 height 21
click at [675, 115] on link "Trade Copier" at bounding box center [680, 114] width 94 height 17
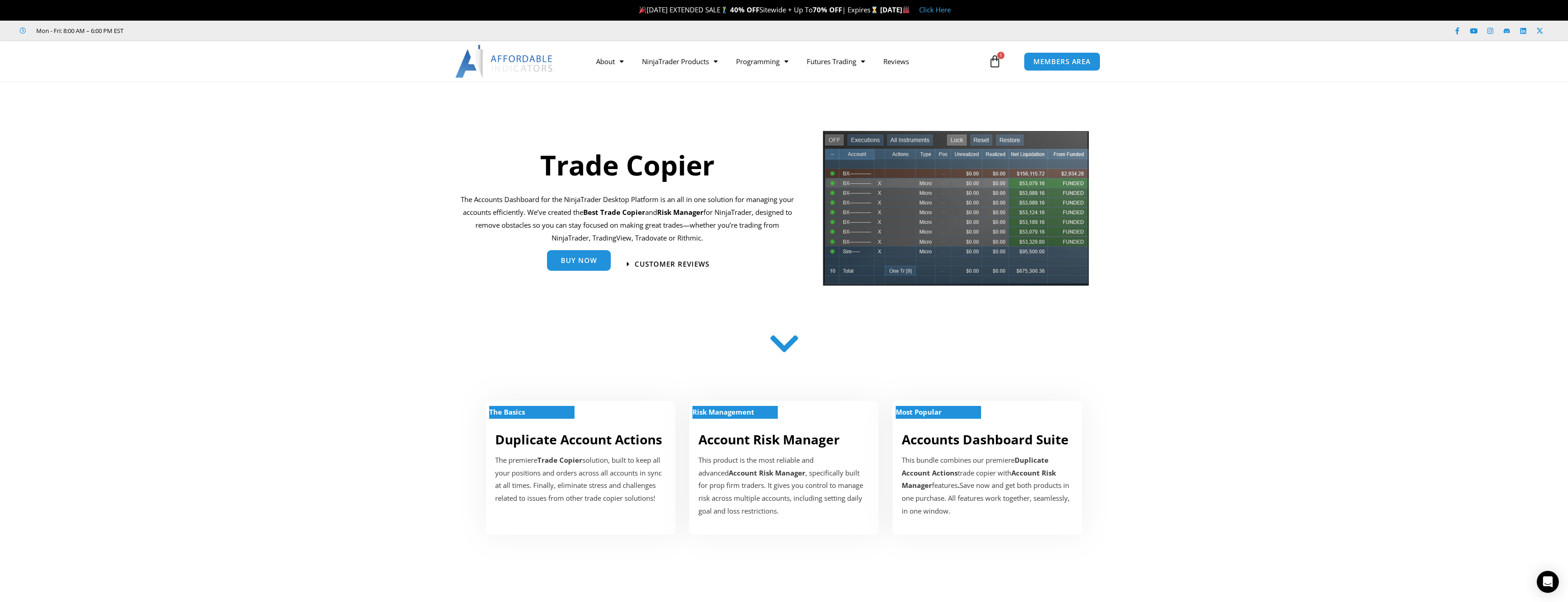
click at [590, 261] on span "Buy Now" at bounding box center [578, 260] width 36 height 7
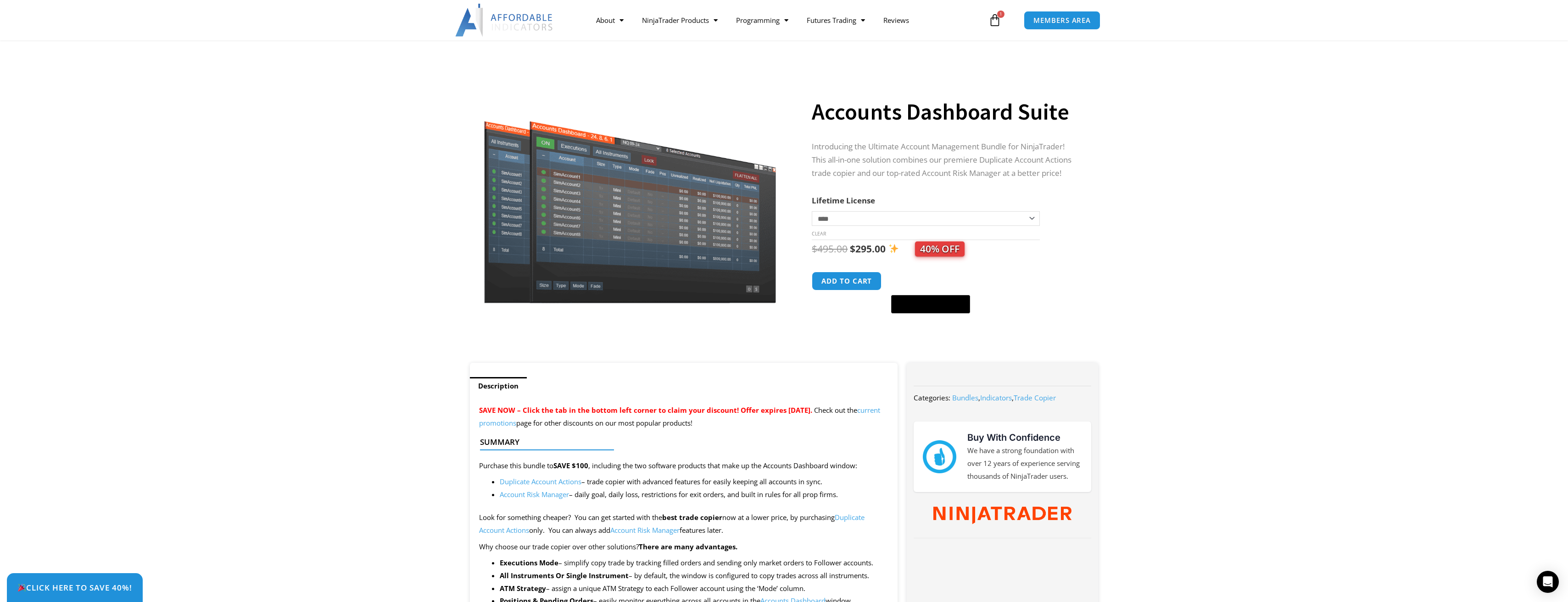
scroll to position [45, 0]
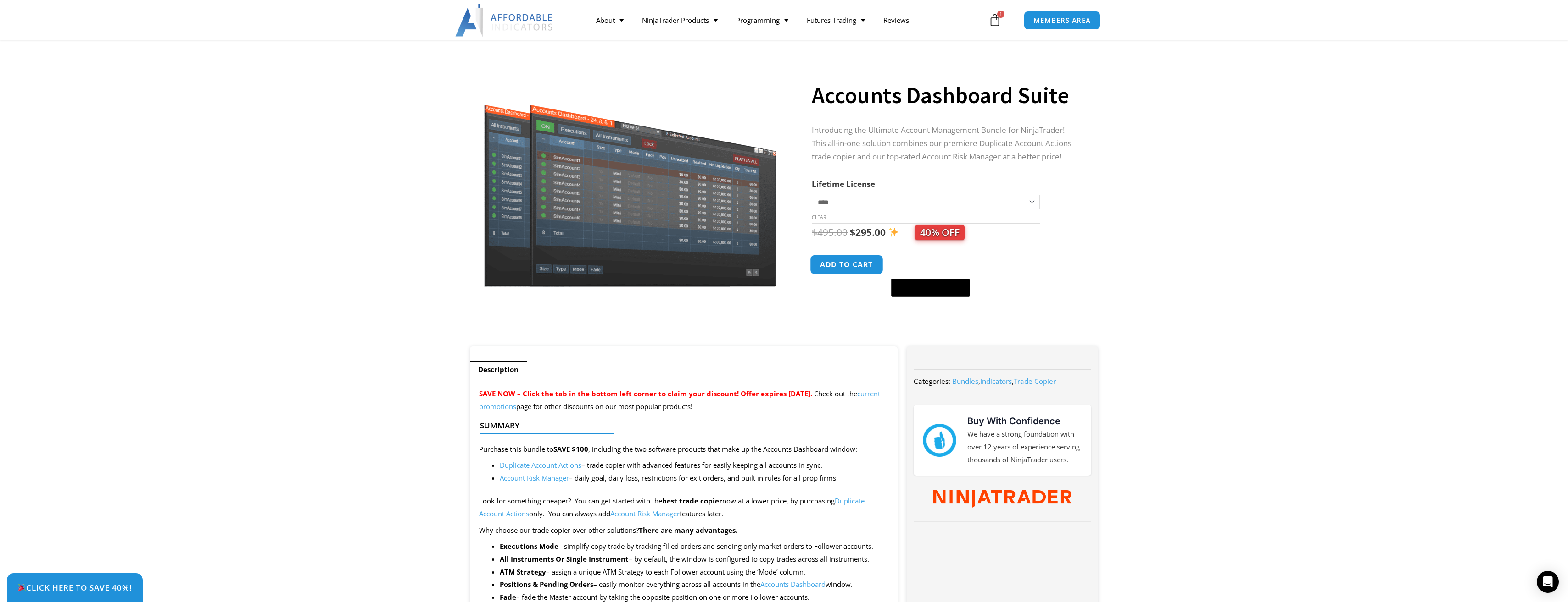
click at [844, 269] on button "Add to cart" at bounding box center [847, 264] width 73 height 19
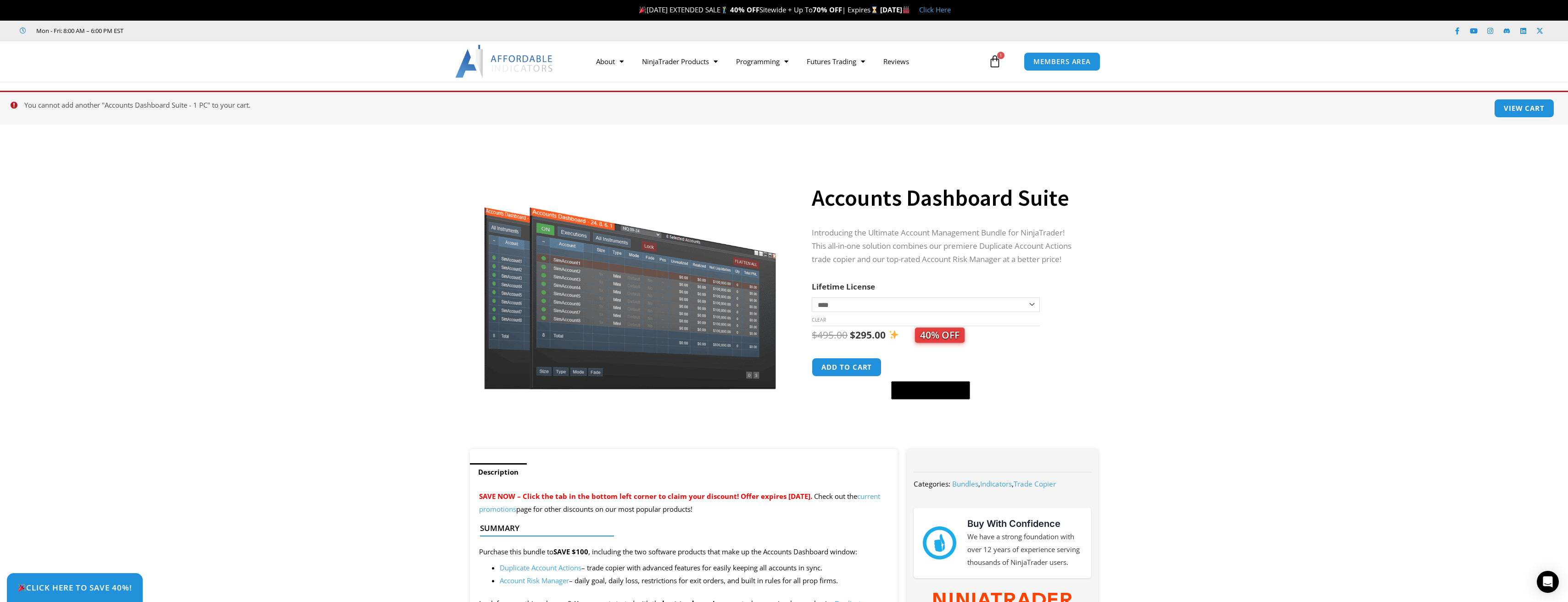
click at [993, 64] on icon at bounding box center [994, 61] width 13 height 13
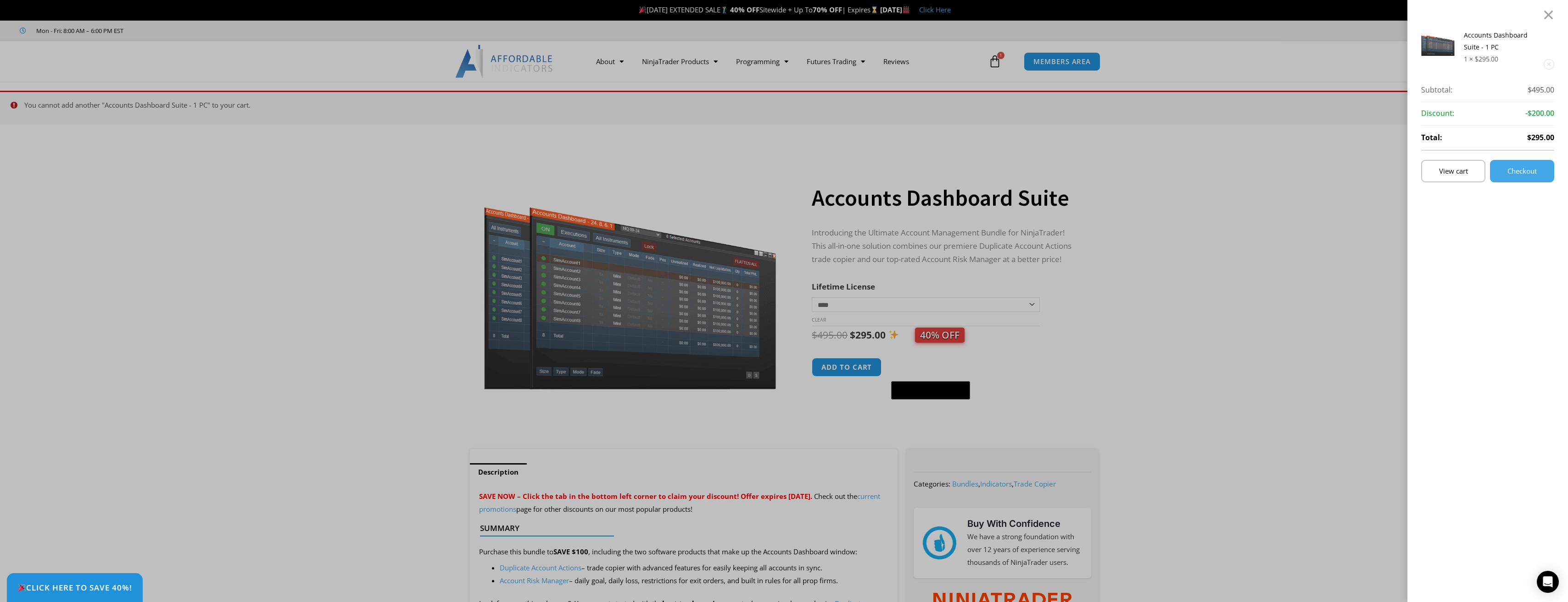
click at [1185, 210] on div "Accounts Dashboard Suite - 1 PC 1 × $ 295.00 Subtotal: $ 495.00 Subtotal: $495.…" at bounding box center [784, 301] width 1568 height 602
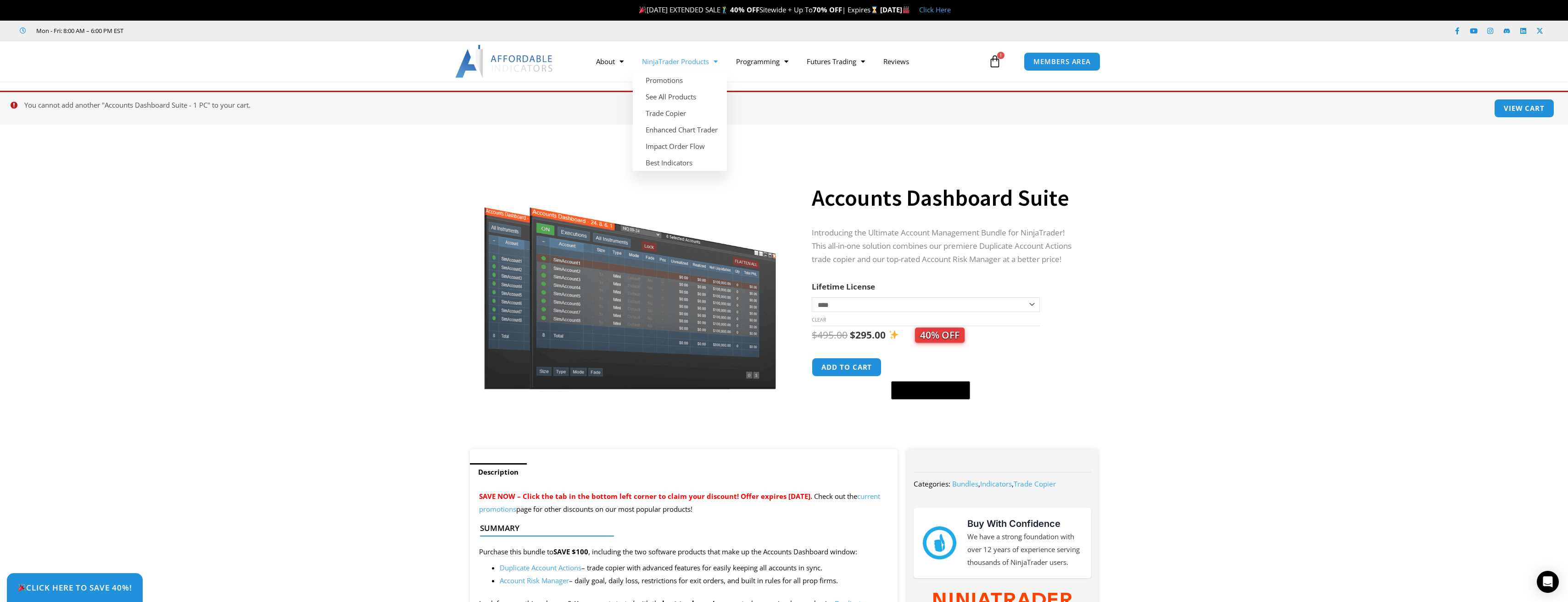
click at [680, 97] on link "See All Products" at bounding box center [680, 97] width 94 height 17
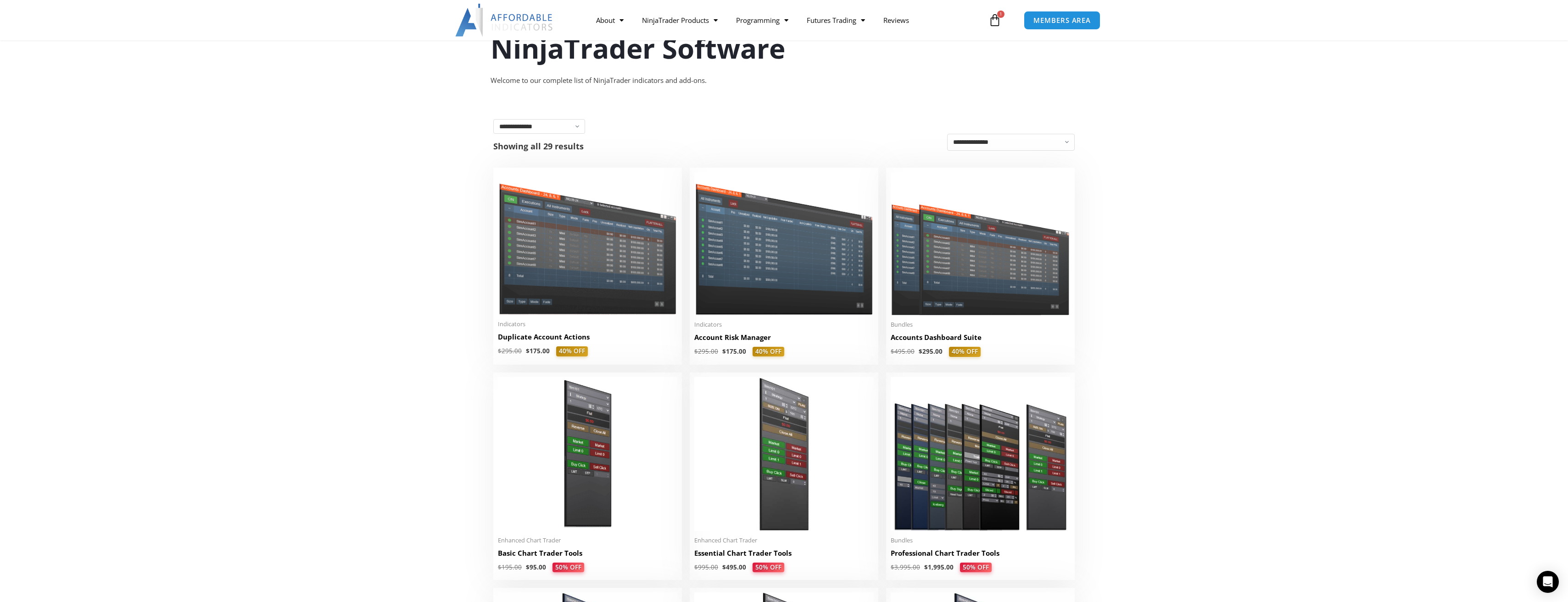
scroll to position [137, 0]
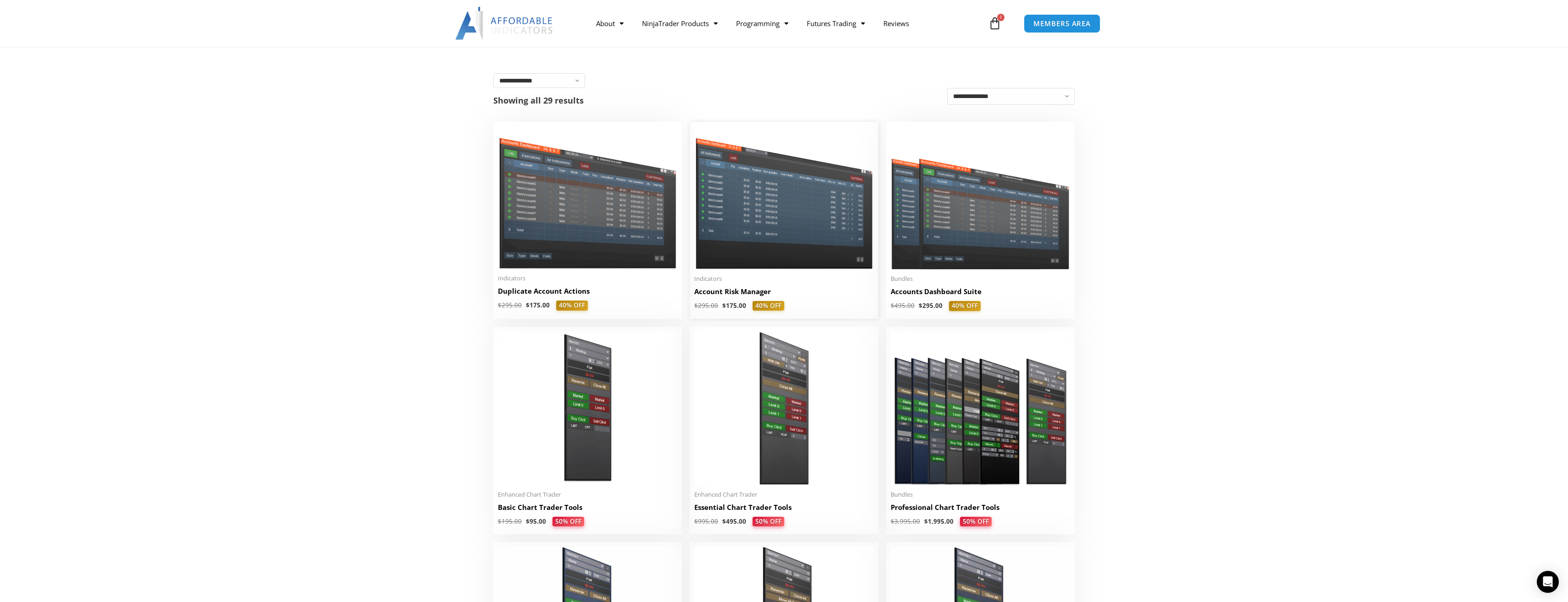
click at [739, 241] on img at bounding box center [784, 197] width 179 height 142
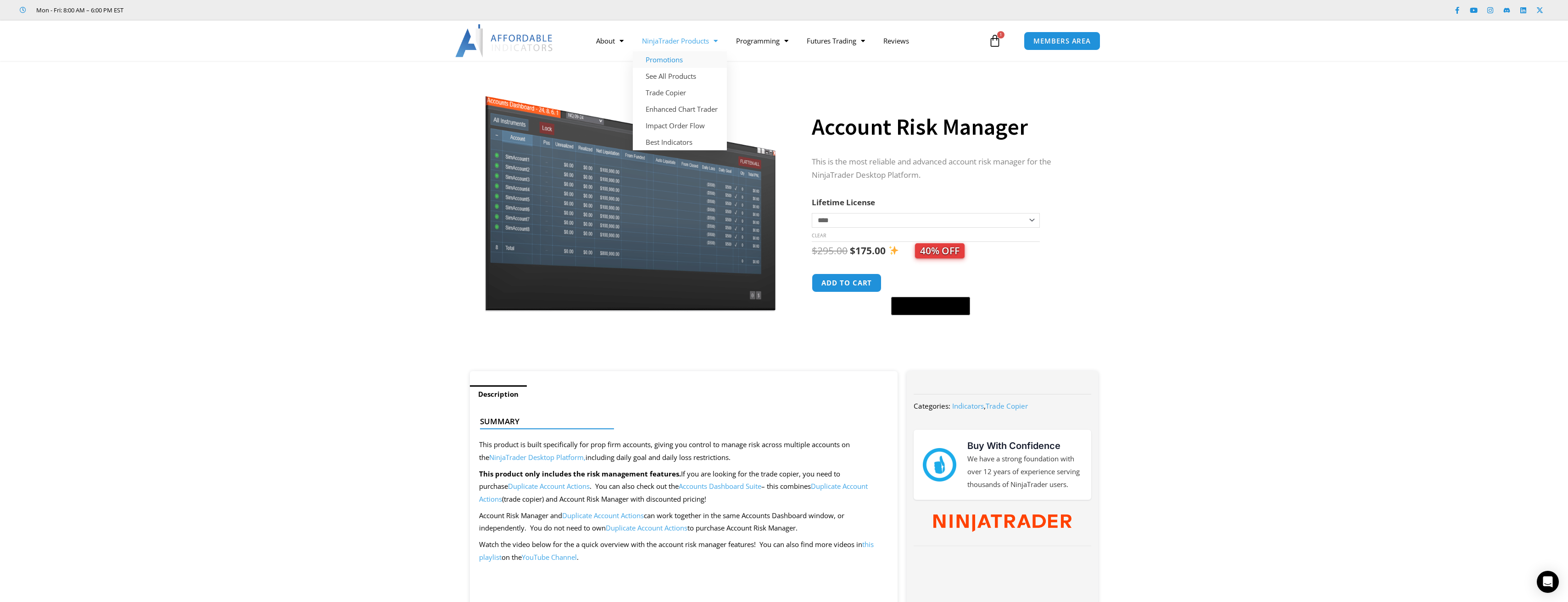
click at [673, 60] on link "Promotions" at bounding box center [680, 60] width 94 height 17
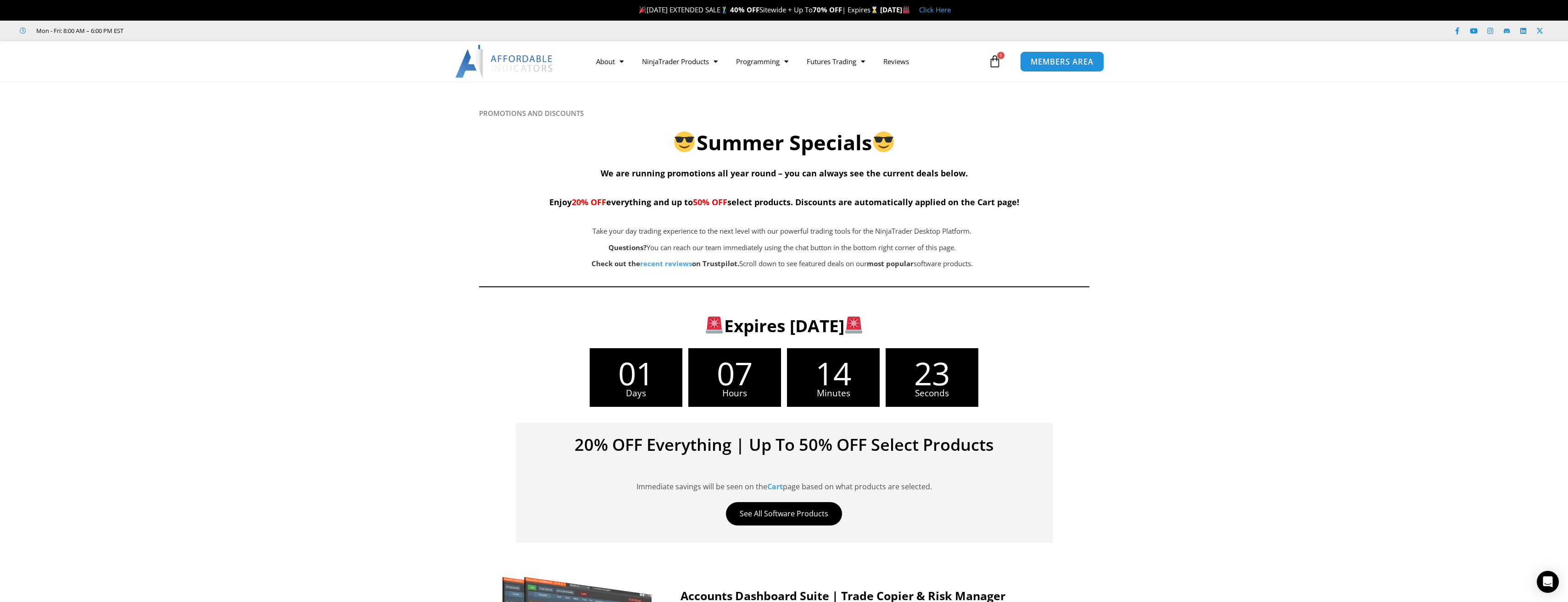
click at [1036, 61] on span "MEMBERS AREA" at bounding box center [1062, 61] width 63 height 8
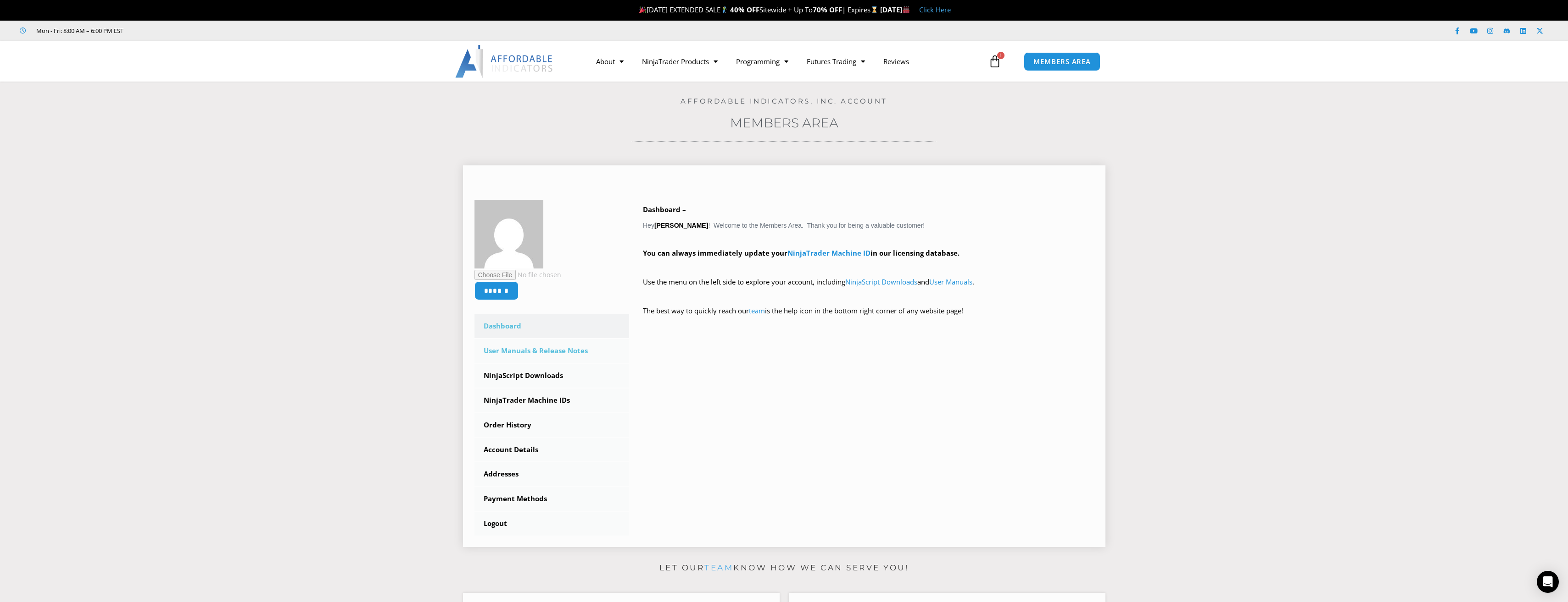
click at [520, 354] on link "User Manuals & Release Notes" at bounding box center [552, 351] width 155 height 24
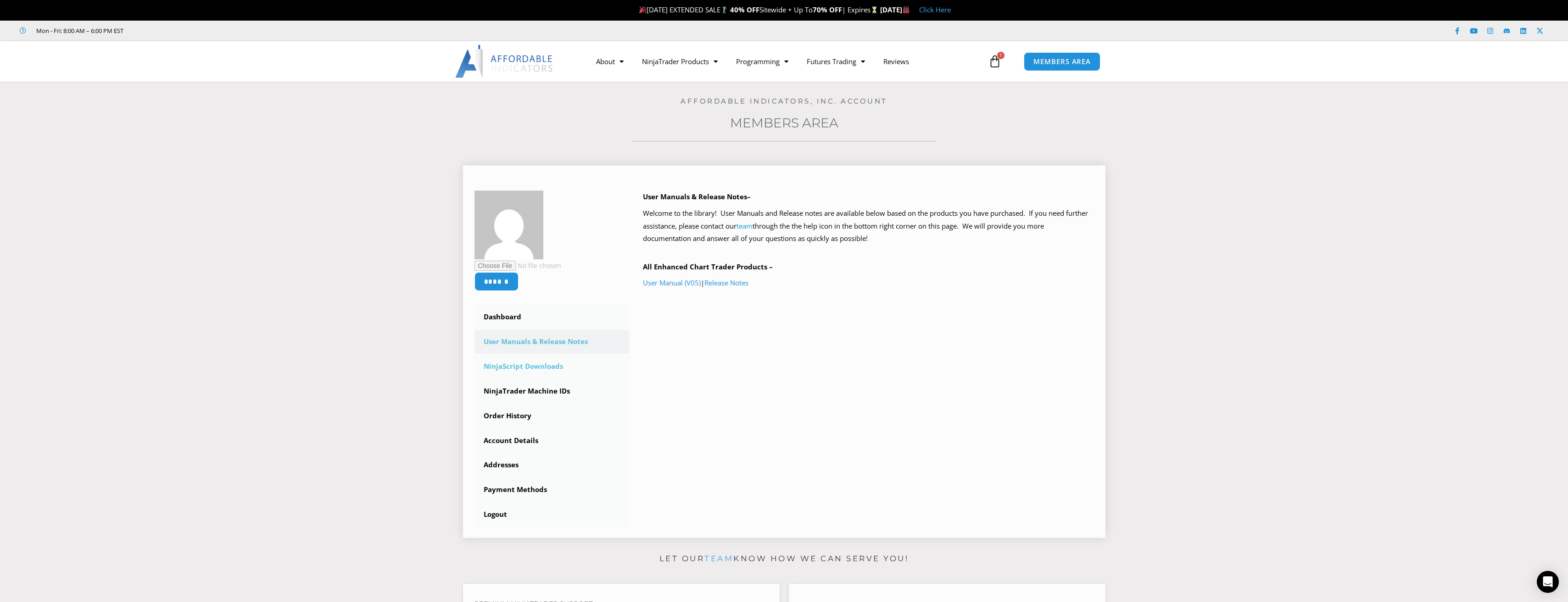
click at [507, 370] on link "NinjaScript Downloads" at bounding box center [552, 366] width 155 height 24
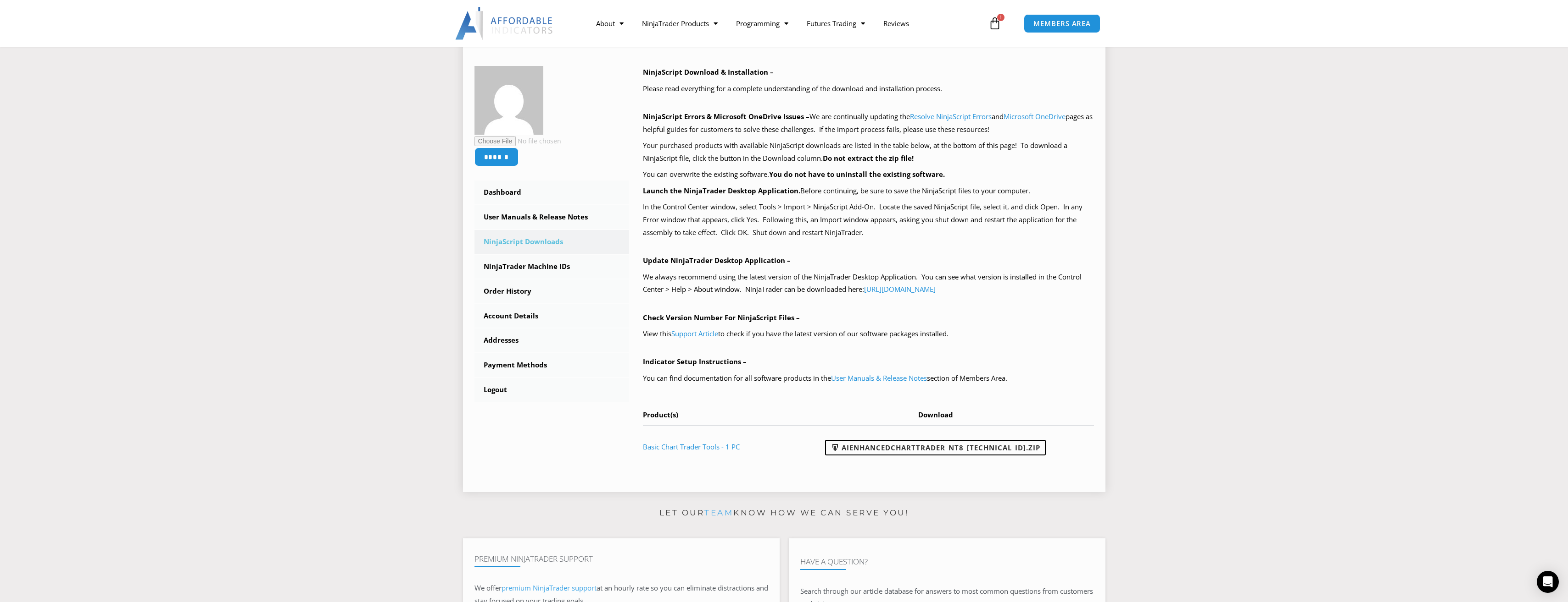
scroll to position [137, 0]
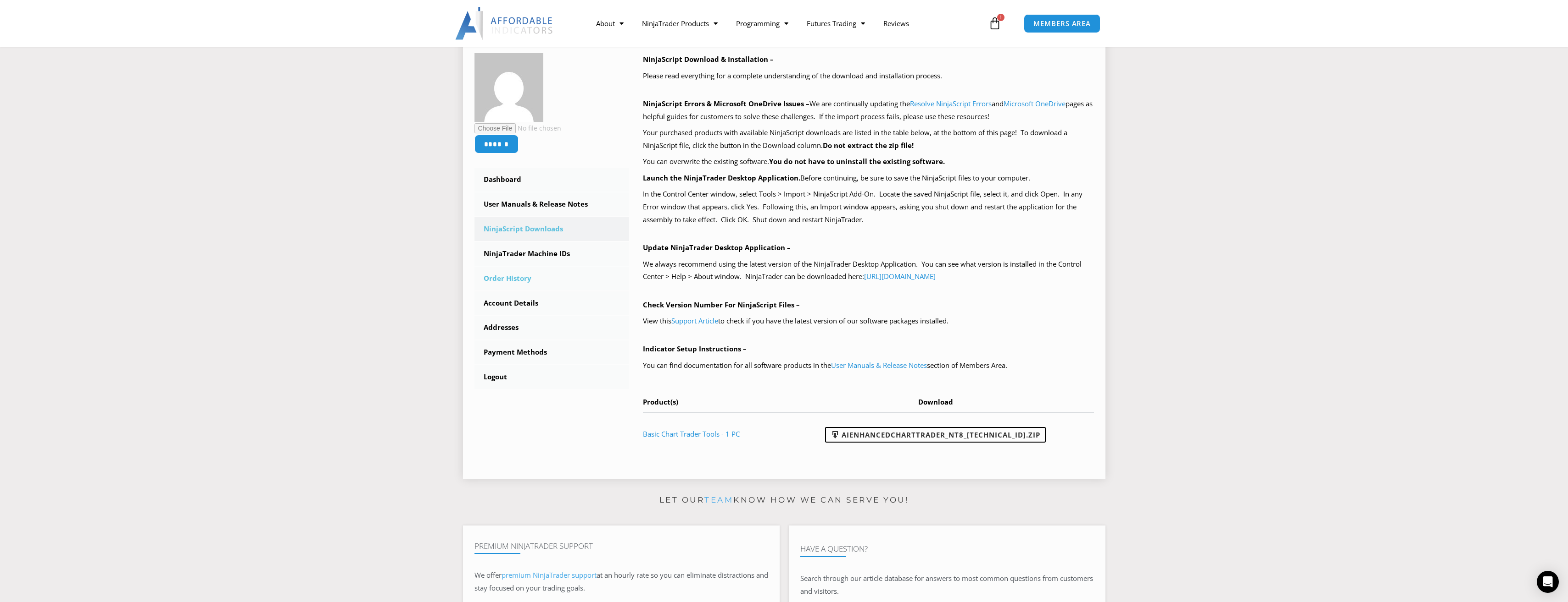
click at [507, 285] on link "Order History" at bounding box center [552, 279] width 155 height 24
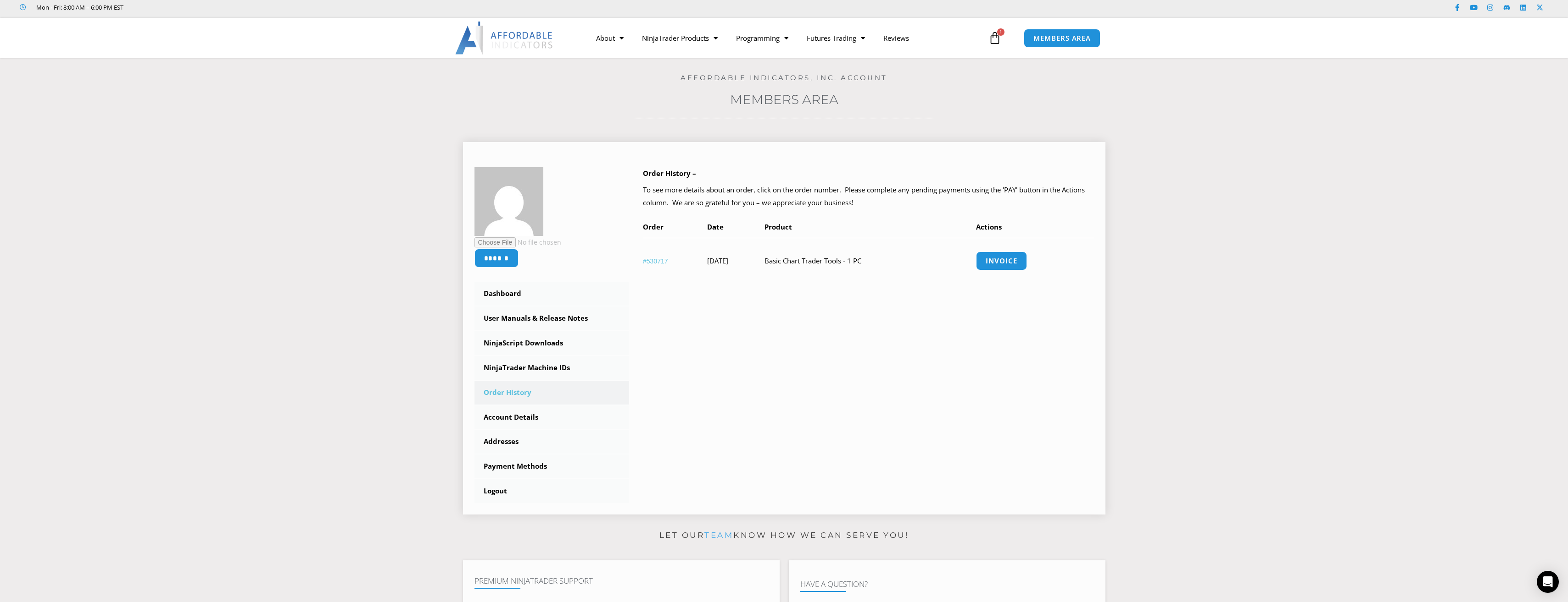
scroll to position [45, 0]
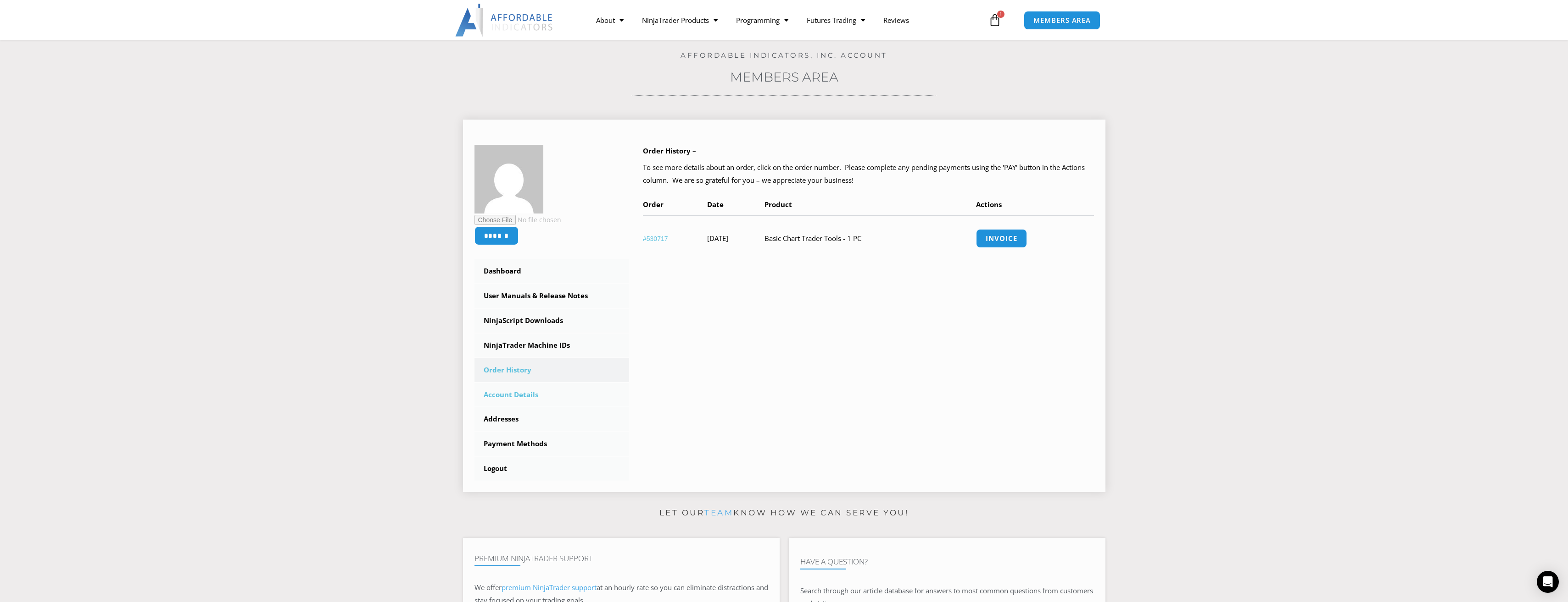
click at [516, 402] on link "Account Details" at bounding box center [552, 395] width 155 height 24
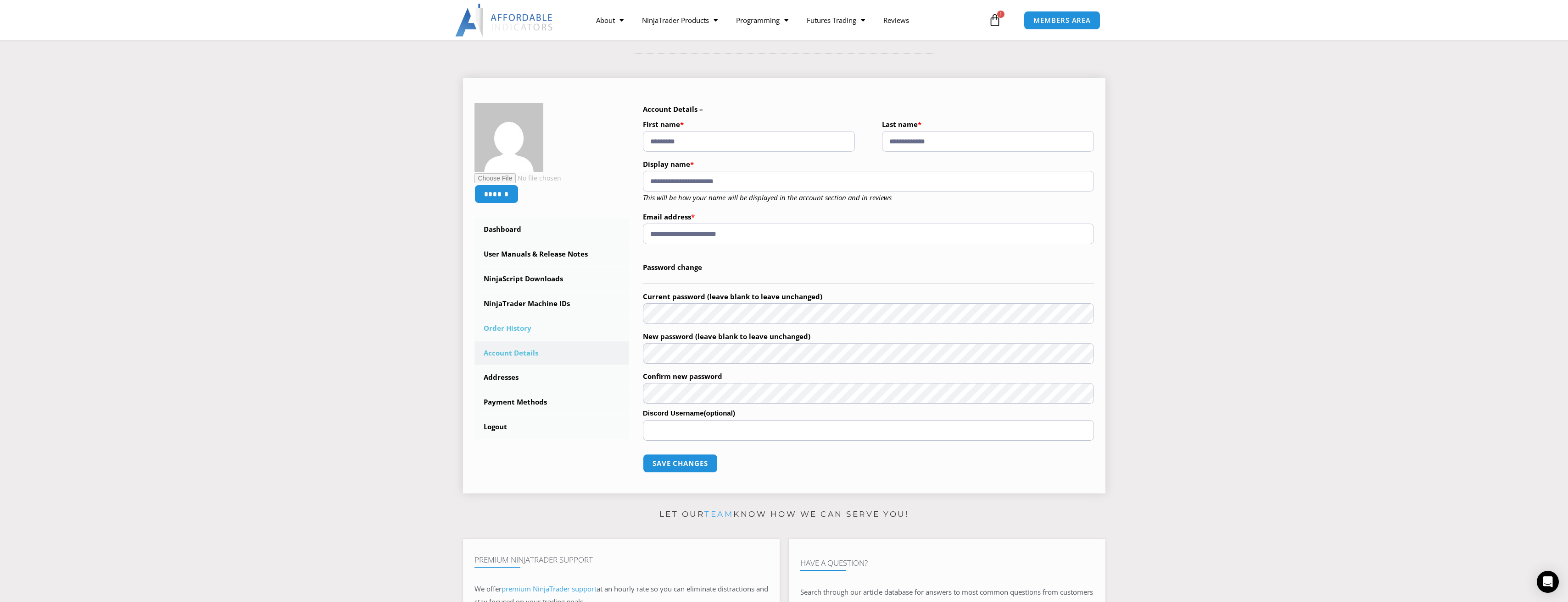
scroll to position [92, 0]
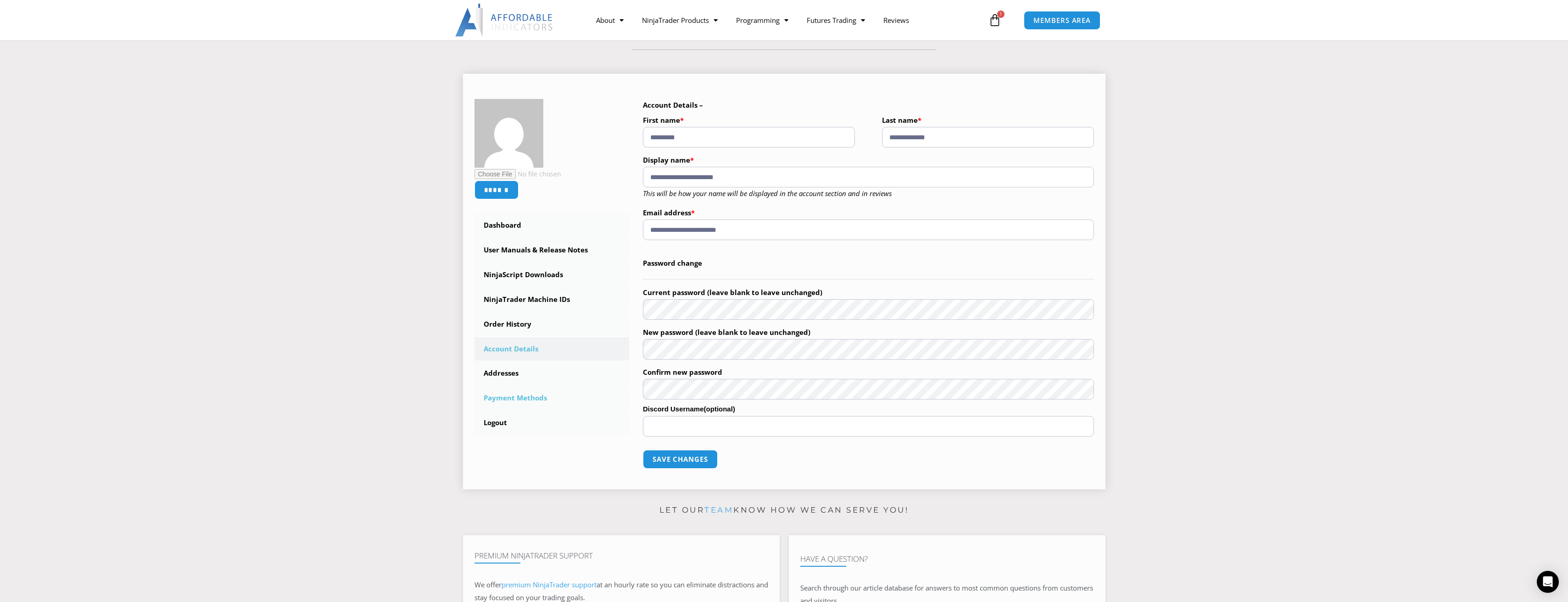
click at [520, 396] on link "Payment Methods" at bounding box center [552, 398] width 155 height 24
